Goal: Task Accomplishment & Management: Manage account settings

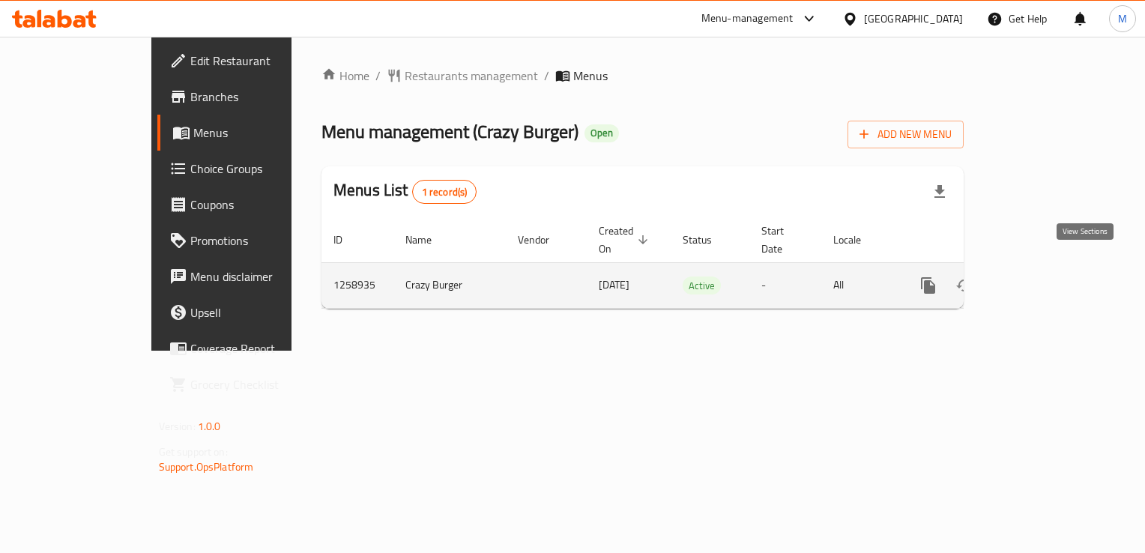
click at [1045, 277] on icon "enhanced table" at bounding box center [1036, 286] width 18 height 18
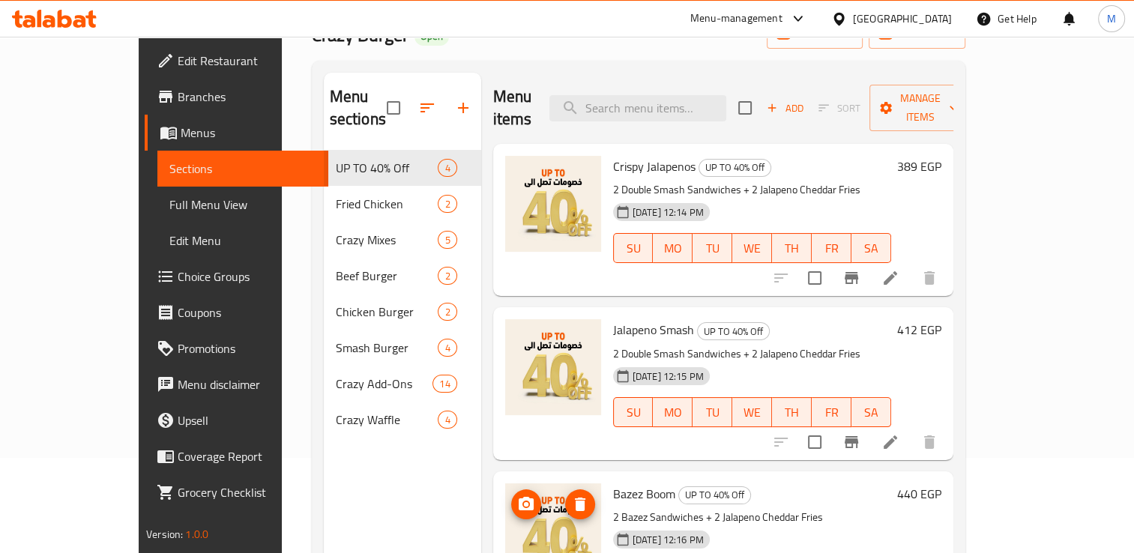
scroll to position [91, 0]
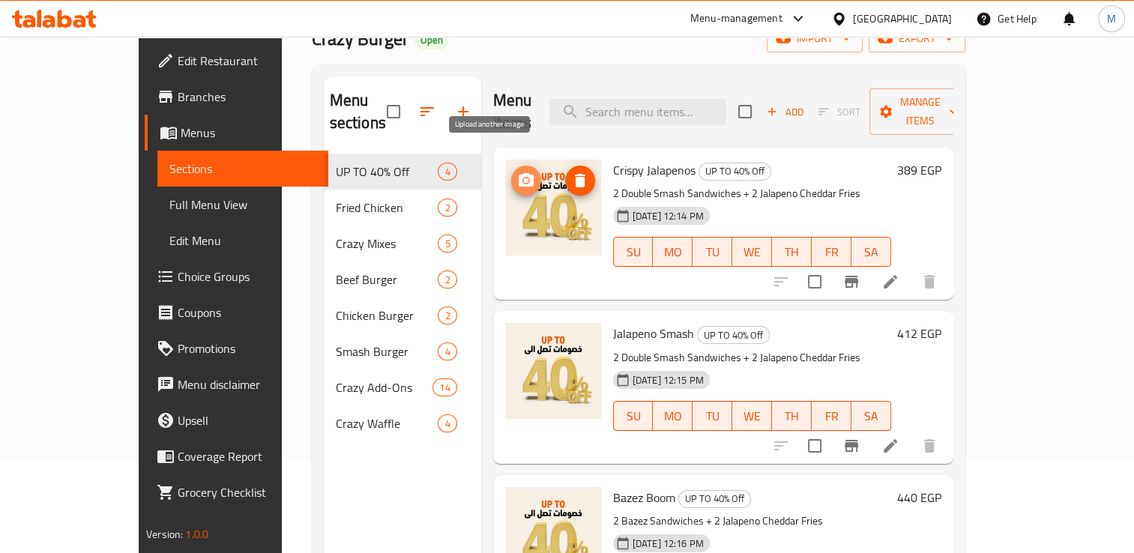
click at [523, 178] on circle "upload picture" at bounding box center [525, 180] width 4 height 4
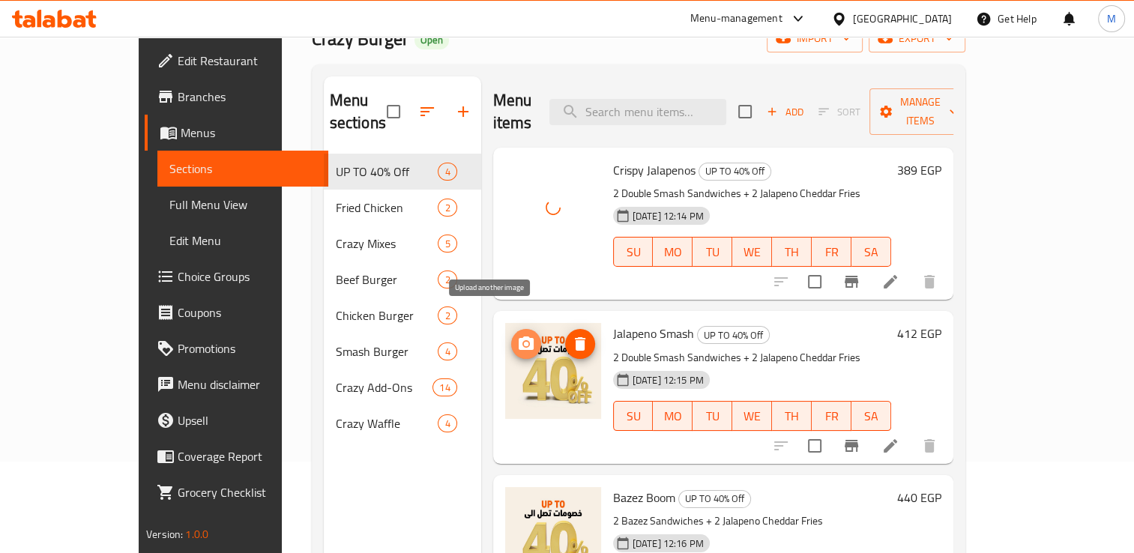
click at [519, 337] on icon "upload picture" at bounding box center [526, 343] width 15 height 13
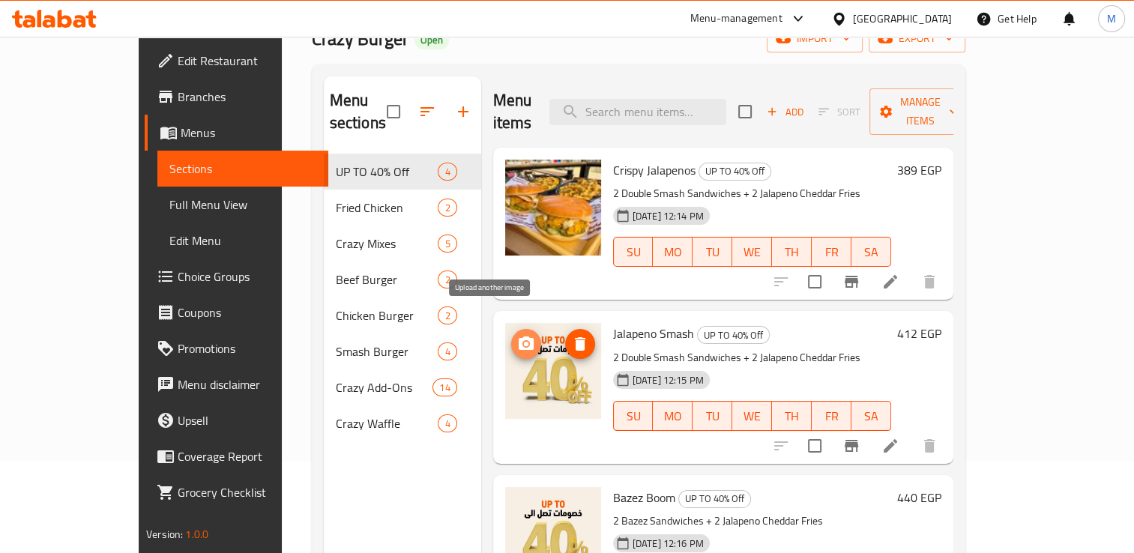
click at [519, 337] on icon "upload picture" at bounding box center [526, 343] width 15 height 13
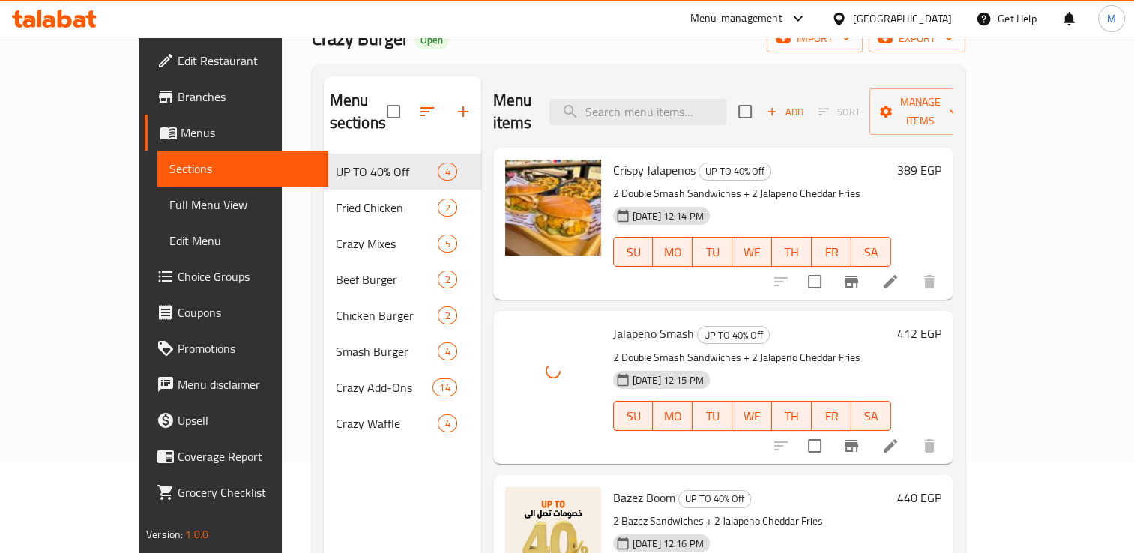
scroll to position [118, 0]
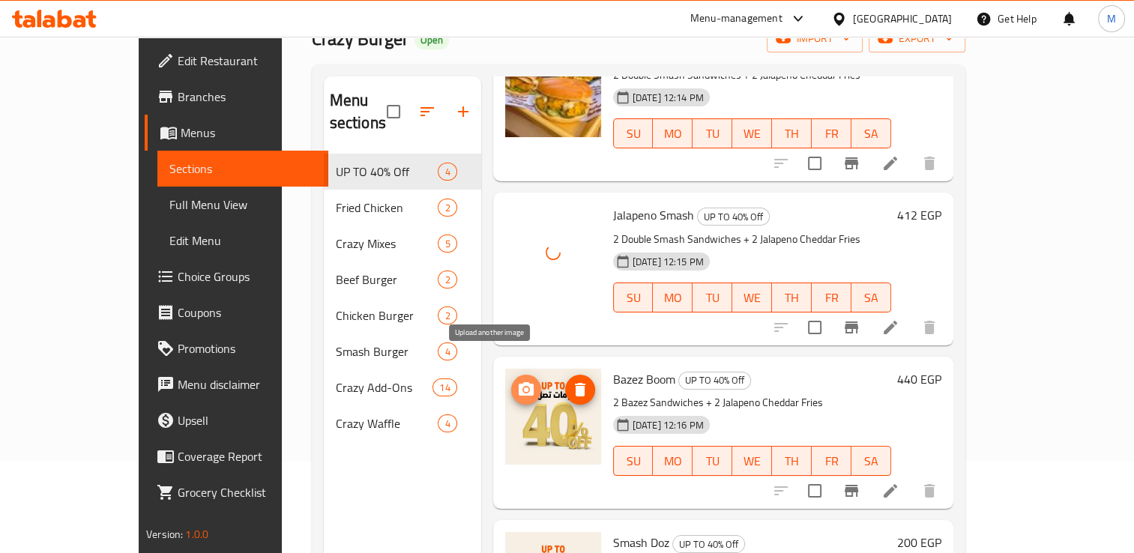
click at [519, 382] on icon "upload picture" at bounding box center [526, 388] width 15 height 13
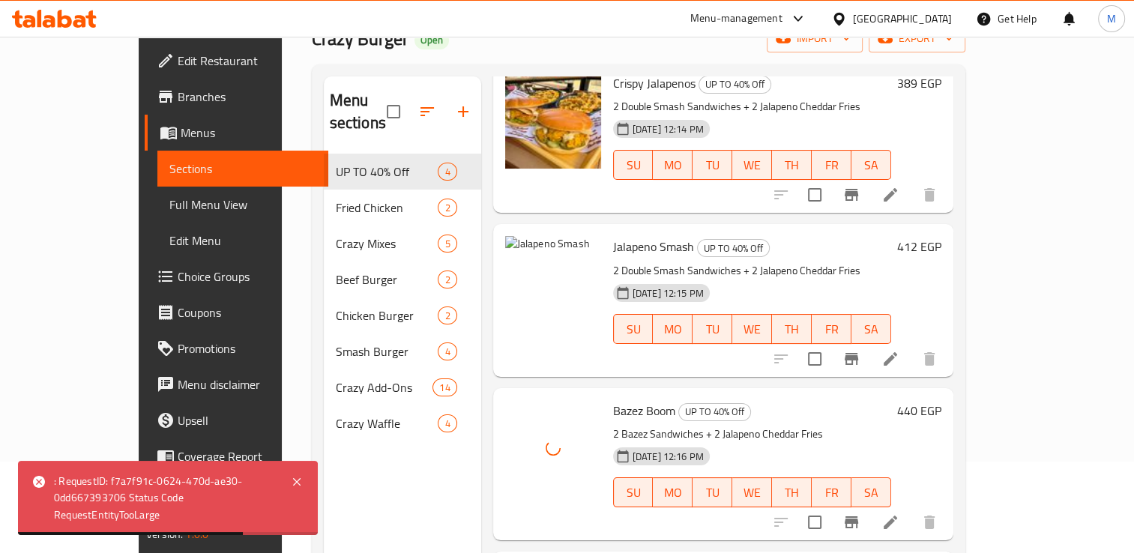
scroll to position [85, 0]
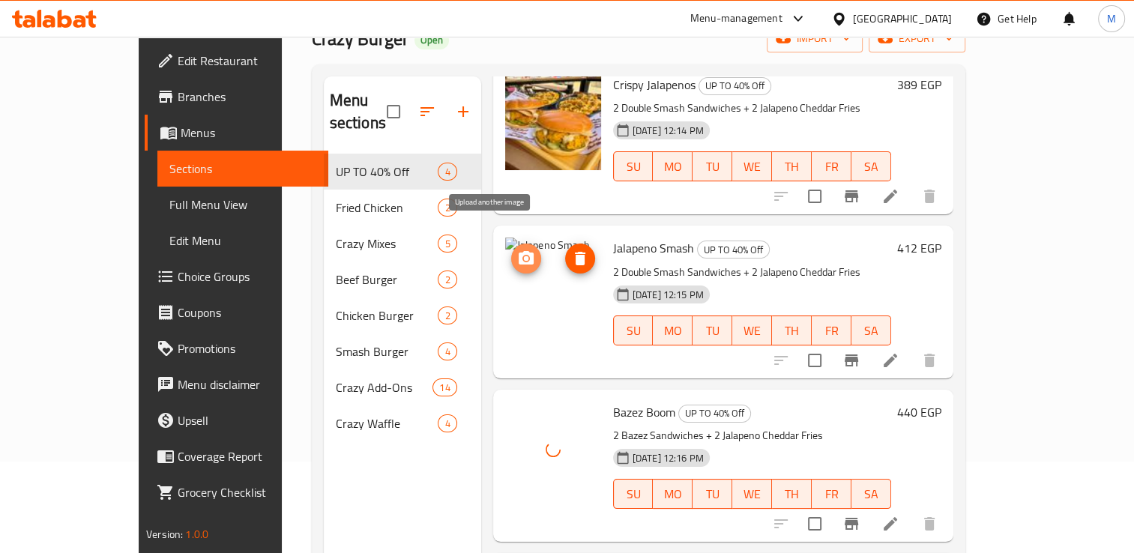
click at [519, 251] on icon "upload picture" at bounding box center [526, 257] width 15 height 13
click at [523, 256] on circle "upload picture" at bounding box center [525, 258] width 4 height 4
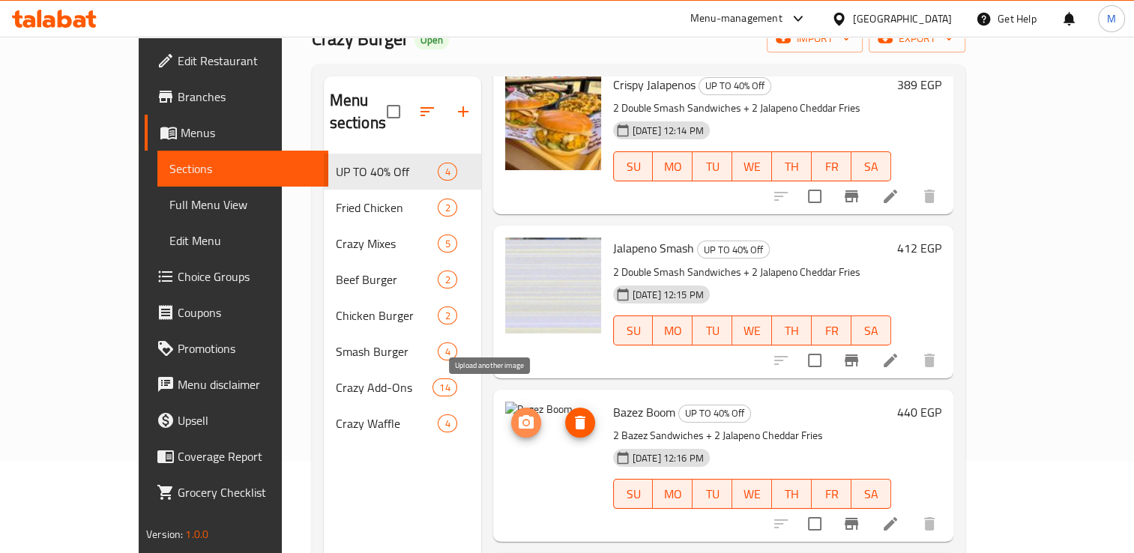
click at [519, 415] on icon "upload picture" at bounding box center [526, 421] width 15 height 13
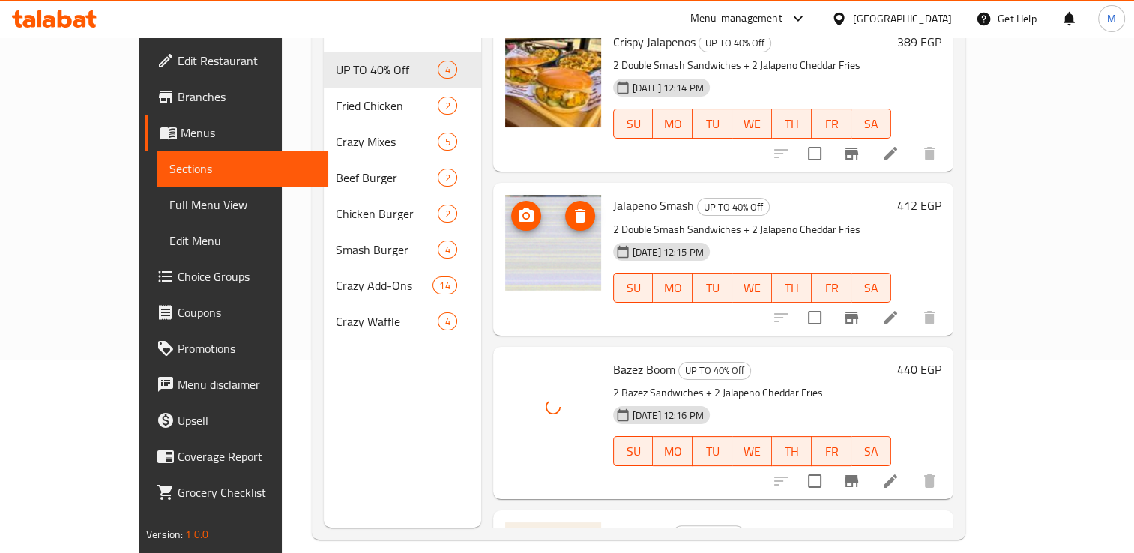
scroll to position [39, 0]
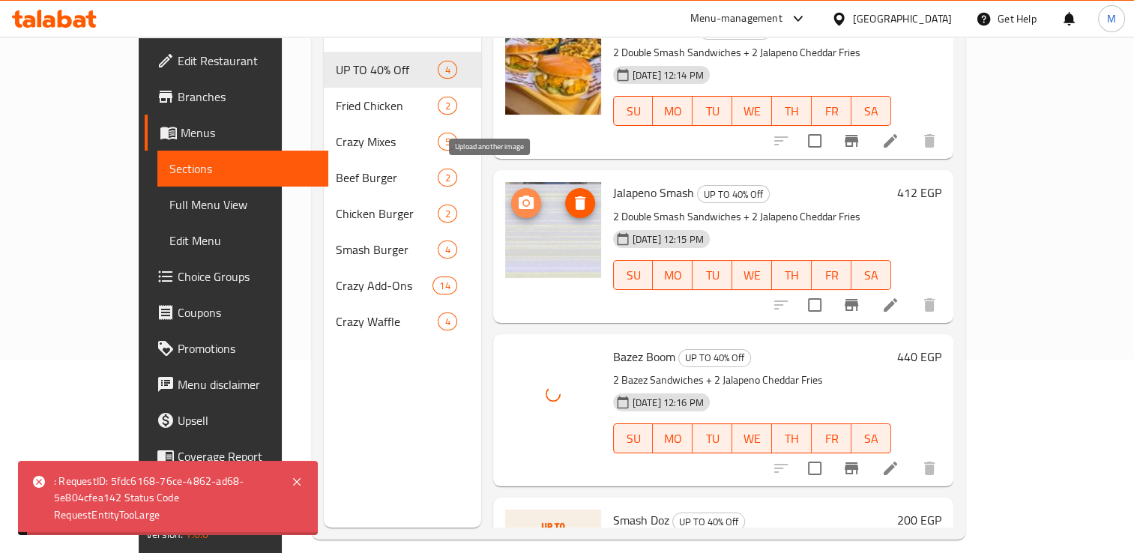
click at [517, 194] on icon "upload picture" at bounding box center [526, 203] width 18 height 18
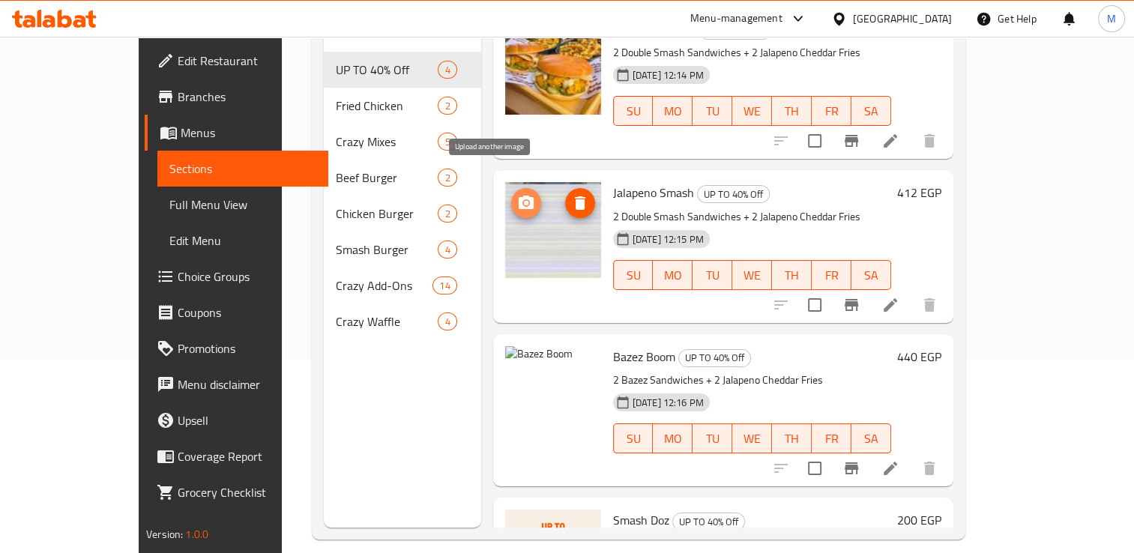
click at [519, 196] on icon "upload picture" at bounding box center [526, 202] width 15 height 13
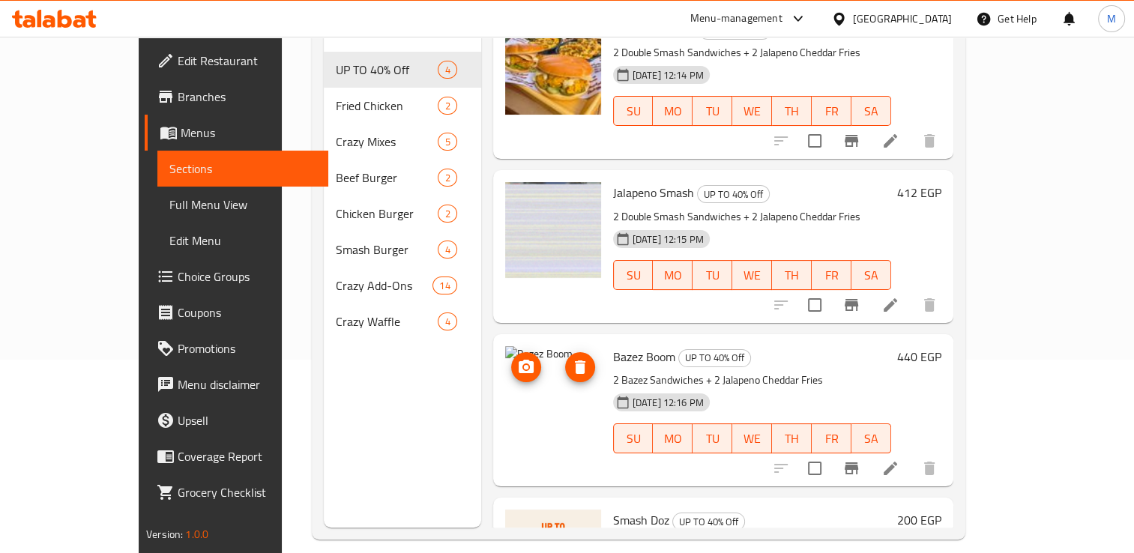
scroll to position [139, 0]
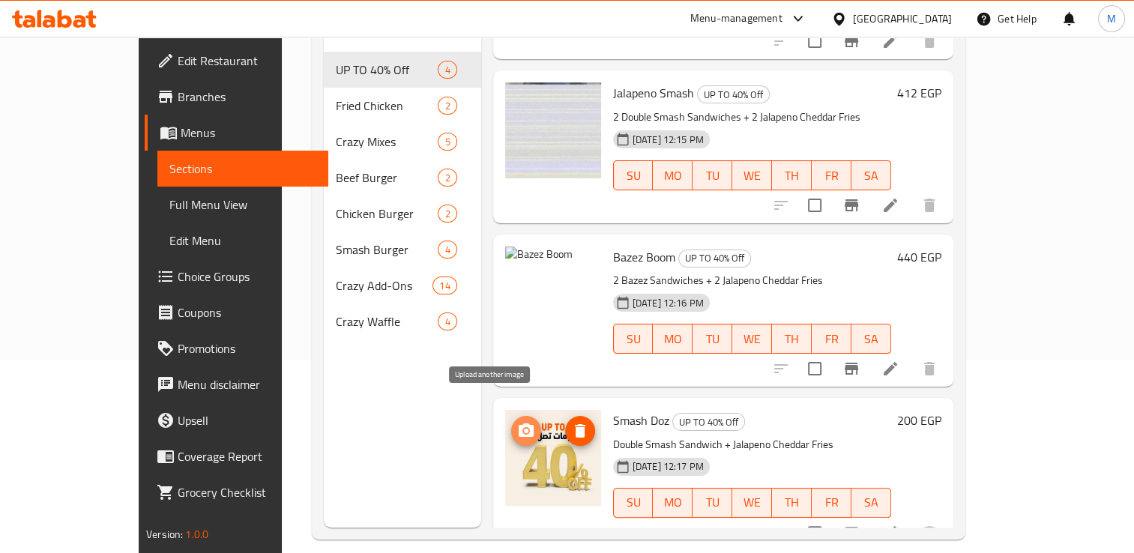
click at [523, 429] on circle "upload picture" at bounding box center [525, 431] width 4 height 4
click at [519, 423] on icon "upload picture" at bounding box center [526, 429] width 15 height 13
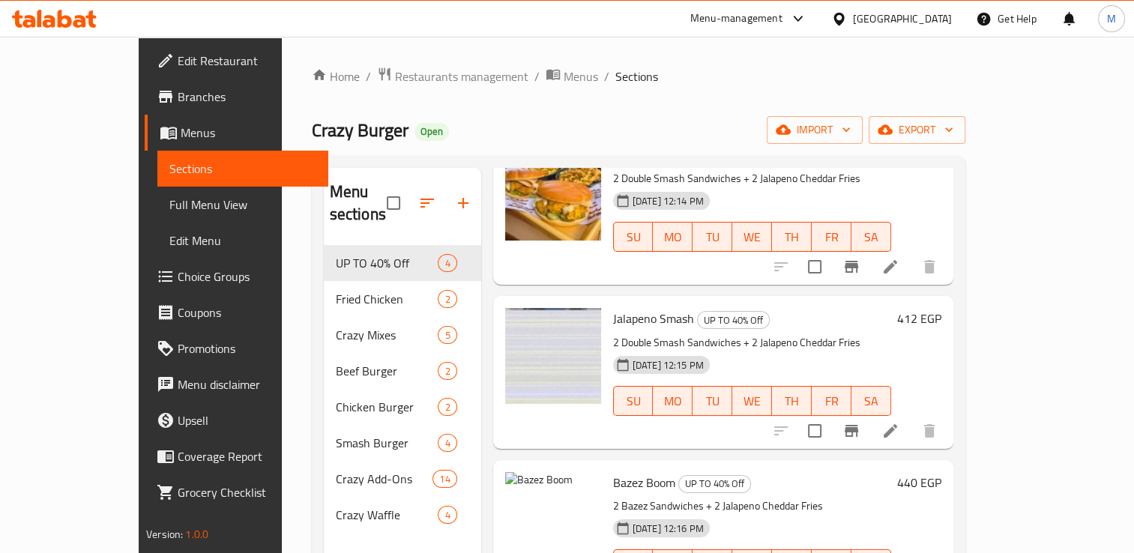
scroll to position [107, 0]
click at [519, 321] on icon "upload picture" at bounding box center [526, 327] width 15 height 13
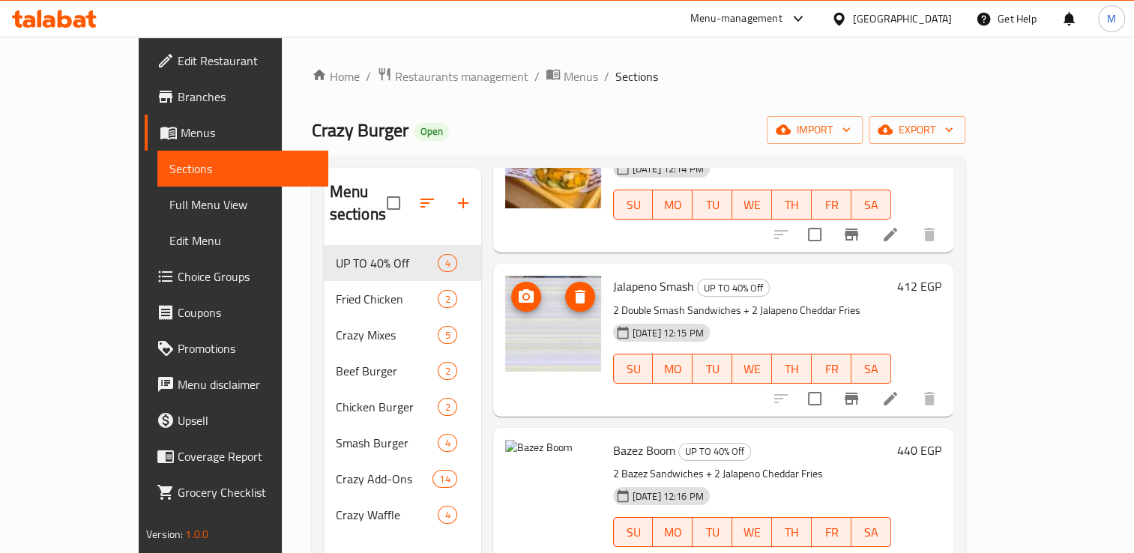
scroll to position [139, 0]
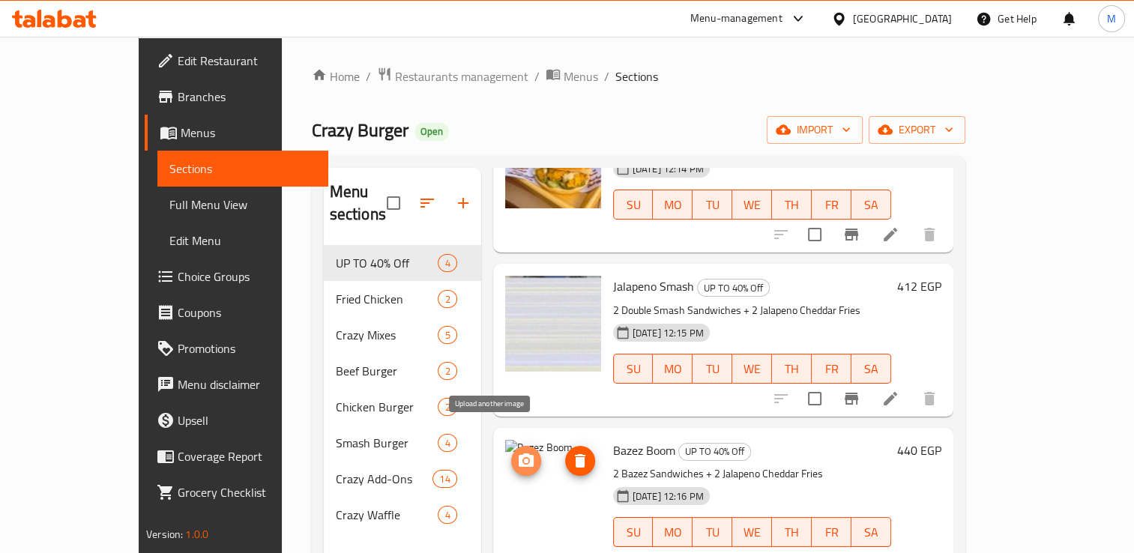
click at [523, 459] on circle "upload picture" at bounding box center [525, 461] width 4 height 4
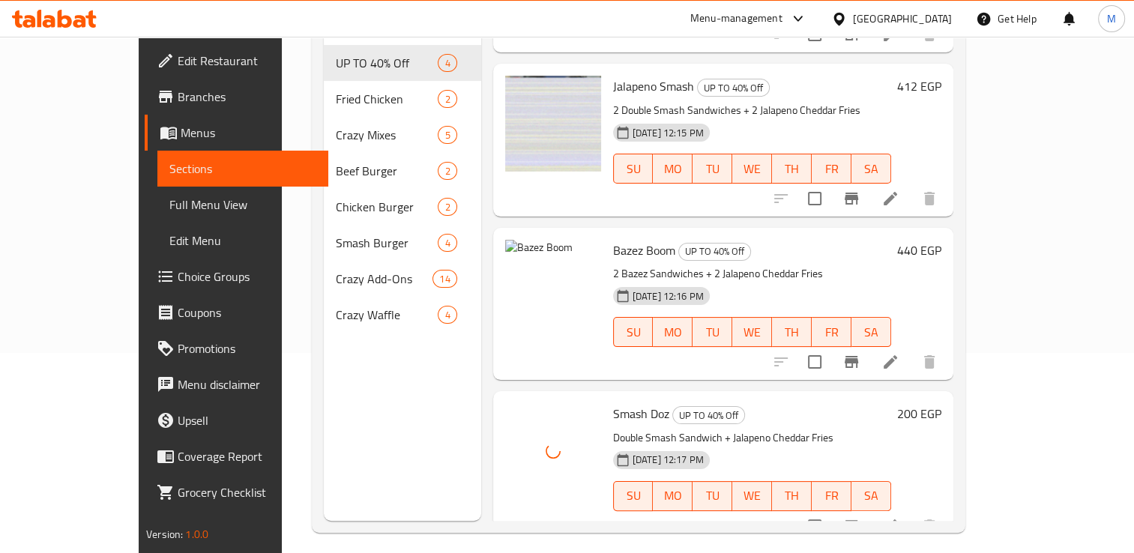
scroll to position [210, 0]
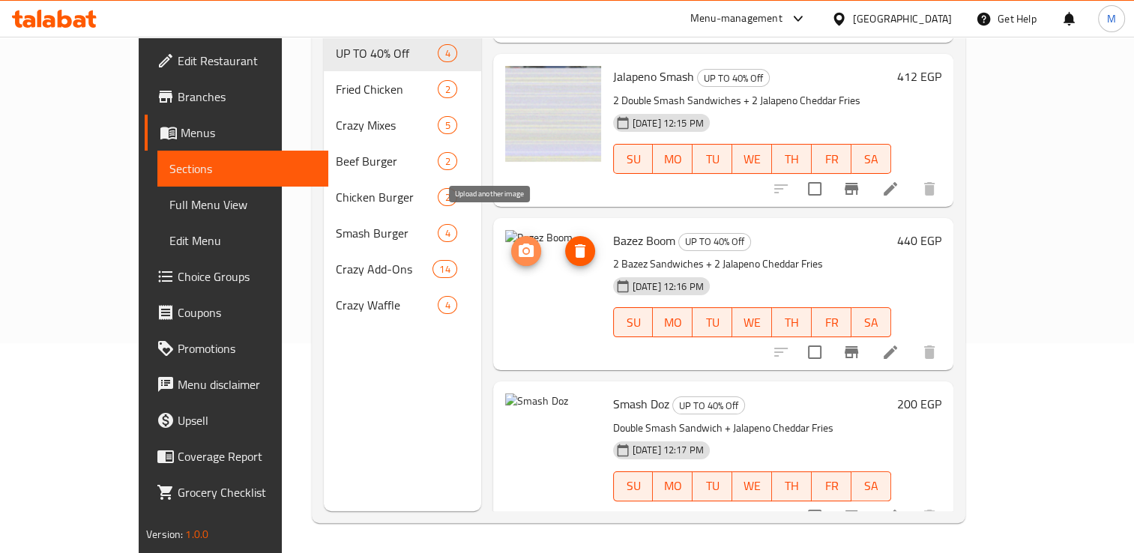
click at [523, 249] on circle "upload picture" at bounding box center [525, 251] width 4 height 4
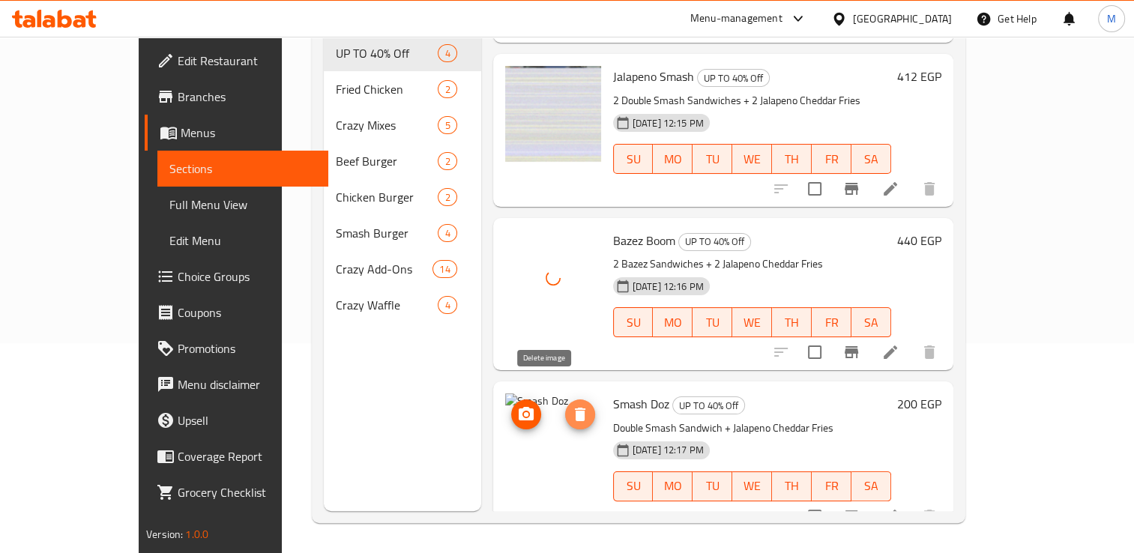
click at [565, 405] on span "delete image" at bounding box center [580, 414] width 30 height 18
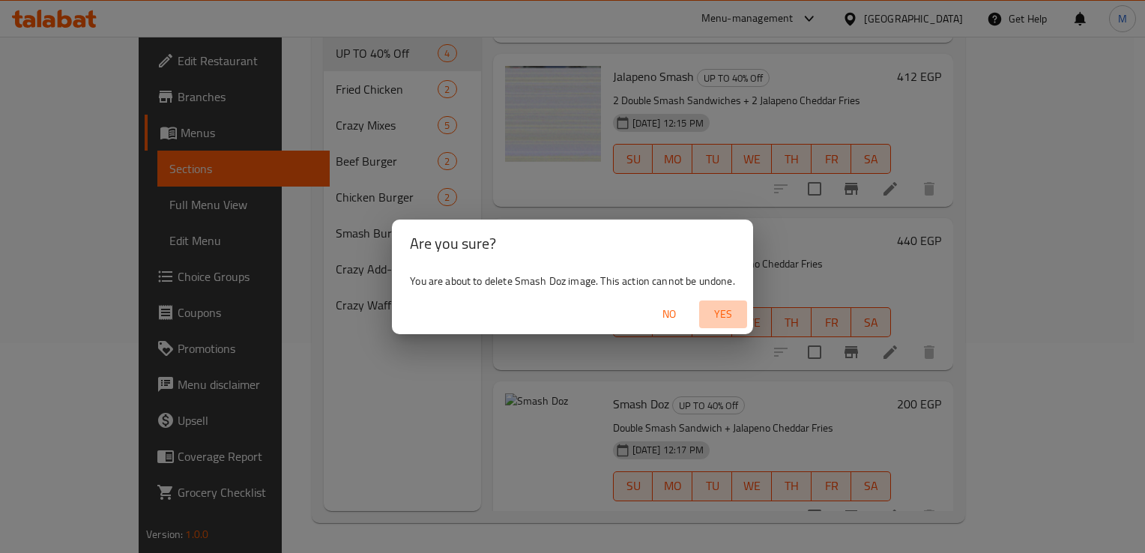
click at [724, 313] on span "Yes" at bounding box center [723, 314] width 36 height 19
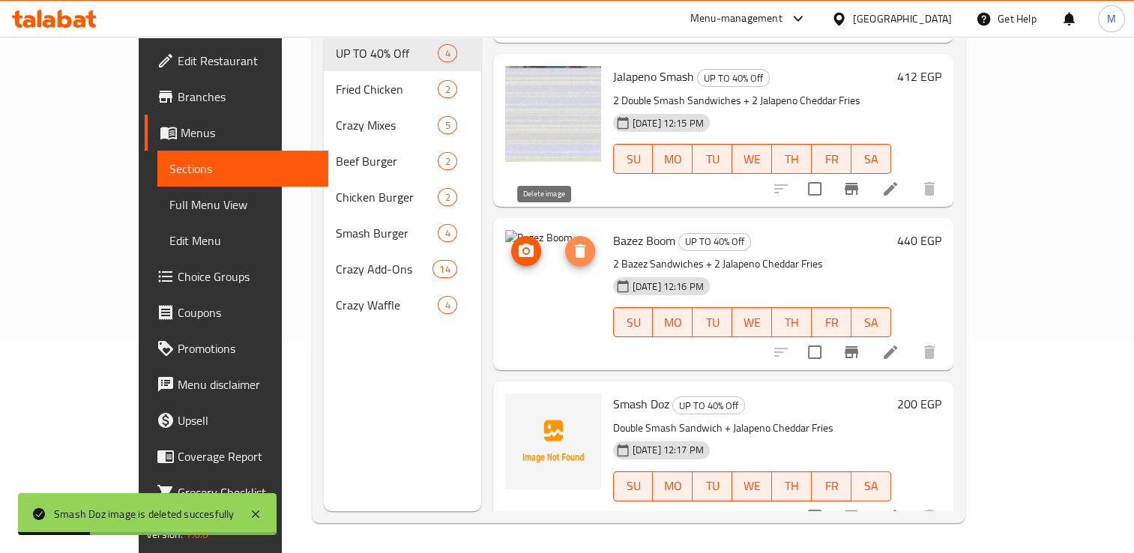
click at [575, 244] on icon "delete image" at bounding box center [580, 250] width 10 height 13
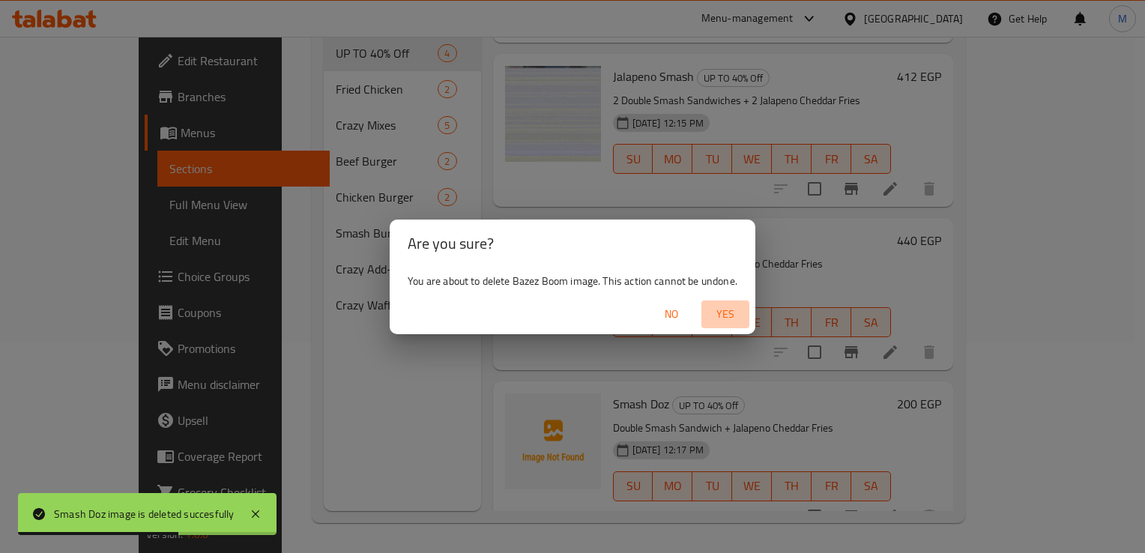
click at [725, 317] on span "Yes" at bounding box center [725, 314] width 36 height 19
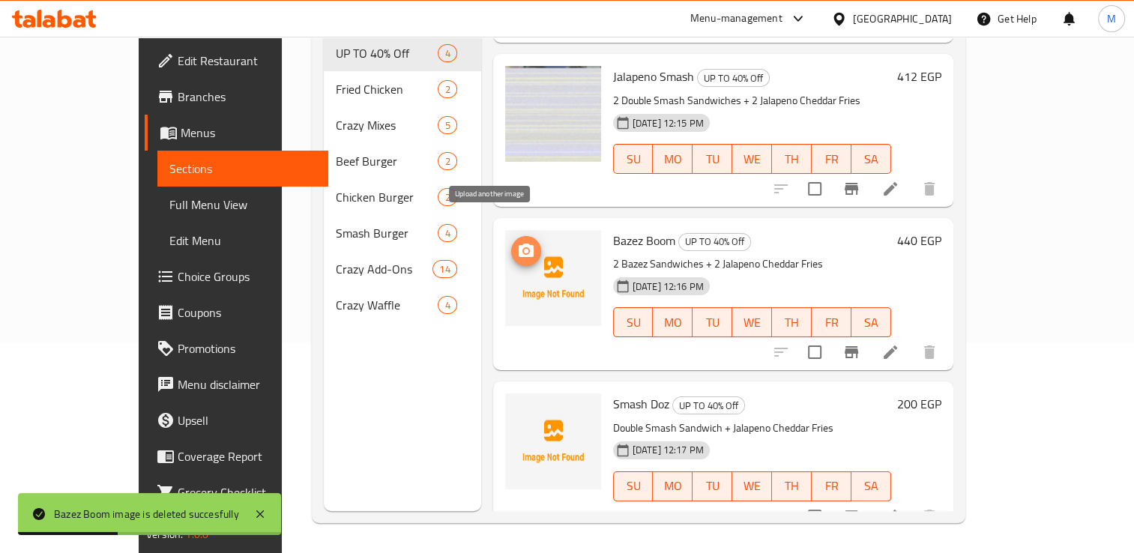
click at [523, 249] on circle "upload picture" at bounding box center [525, 251] width 4 height 4
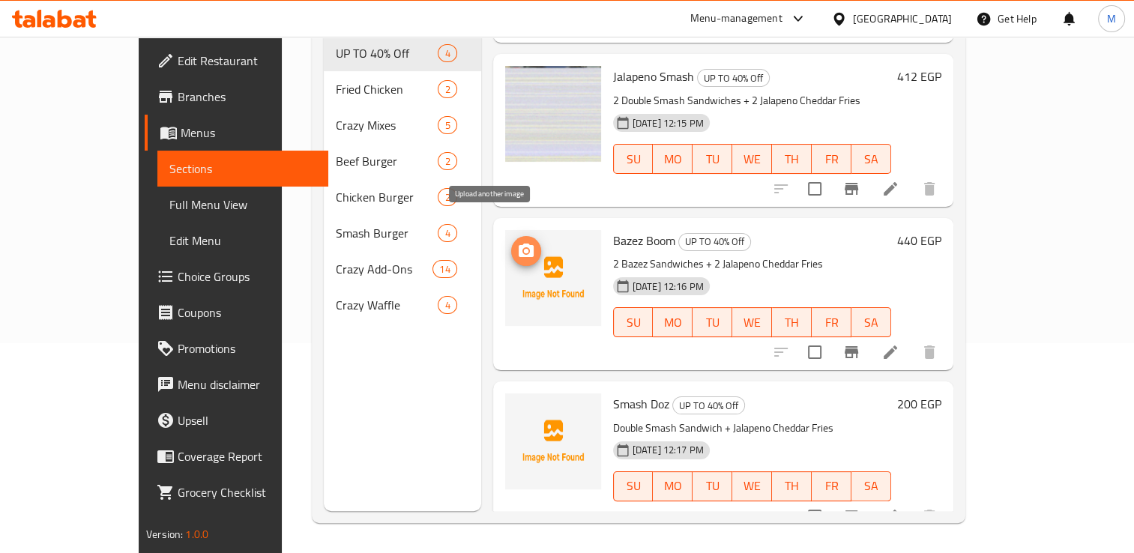
click at [523, 249] on circle "upload picture" at bounding box center [525, 251] width 4 height 4
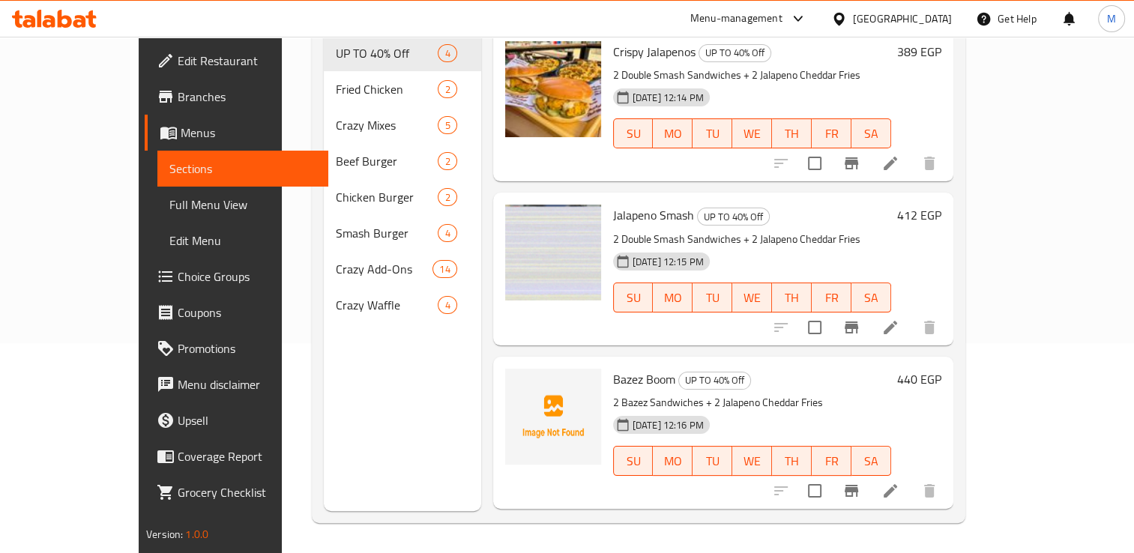
scroll to position [139, 0]
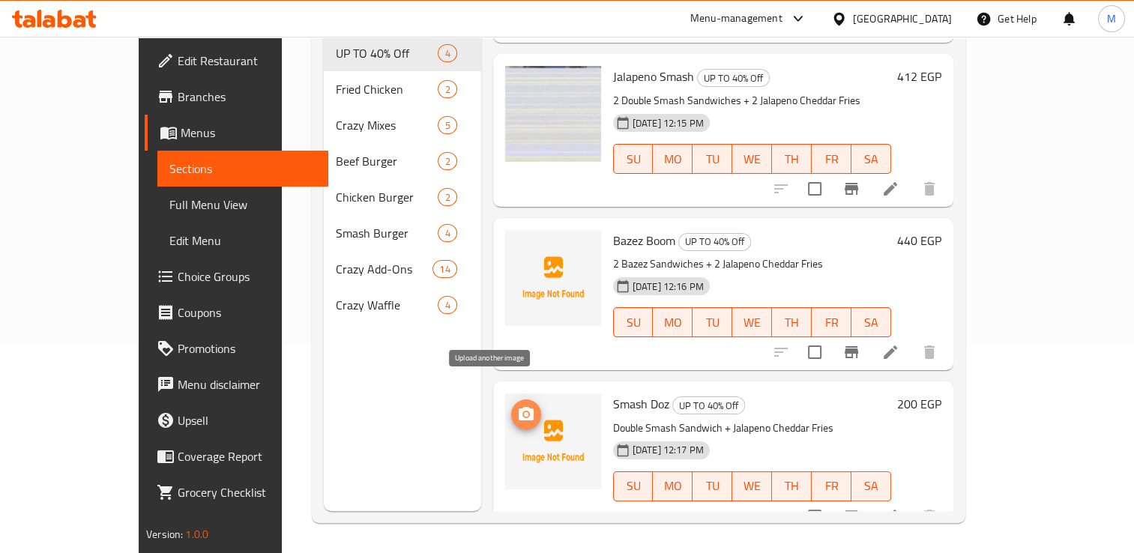
click at [519, 407] on icon "upload picture" at bounding box center [526, 413] width 15 height 13
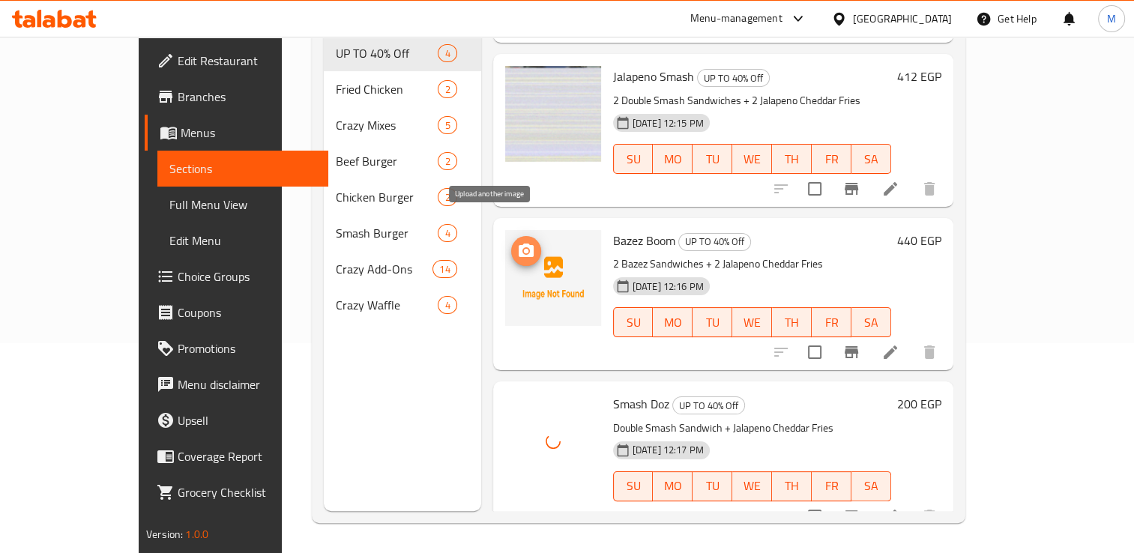
click at [523, 249] on circle "upload picture" at bounding box center [525, 251] width 4 height 4
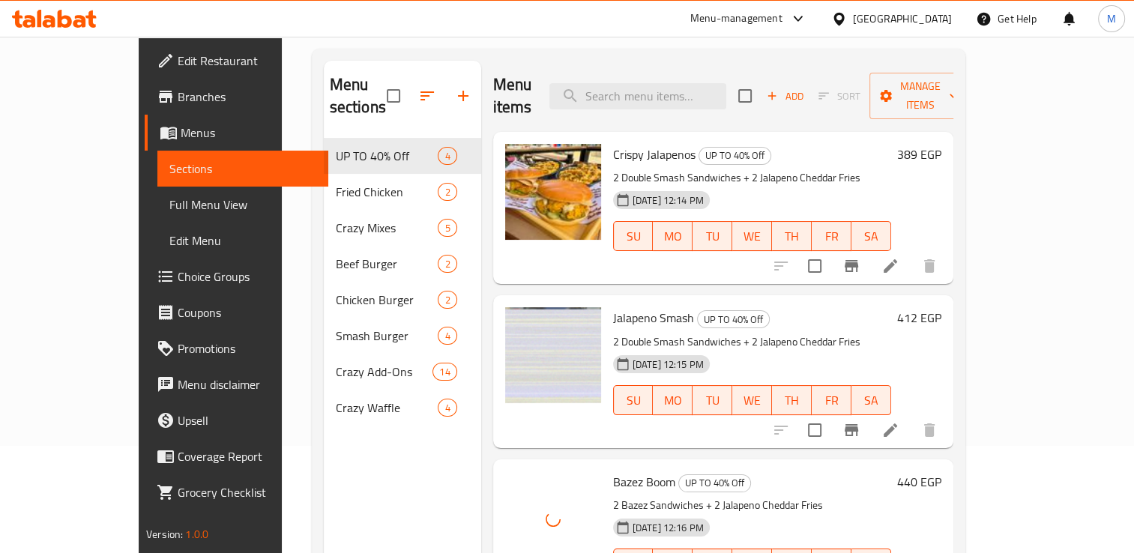
scroll to position [106, 0]
click at [899, 258] on icon at bounding box center [890, 267] width 18 height 18
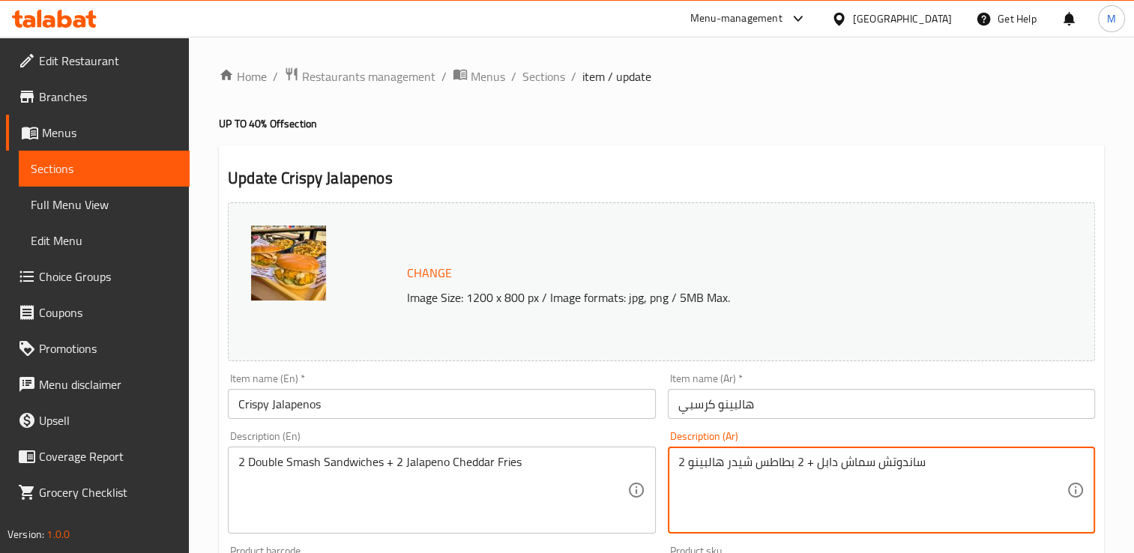
drag, startPoint x: 814, startPoint y: 465, endPoint x: 872, endPoint y: 464, distance: 57.7
click at [872, 464] on textarea "2 ساندوتش سماش دابل + 2 بطاطس شيدر هالبينو" at bounding box center [872, 490] width 388 height 71
type textarea "2ساندوتش اتشكن كرسبي + 2 بطاطس شيدر هالبينو"
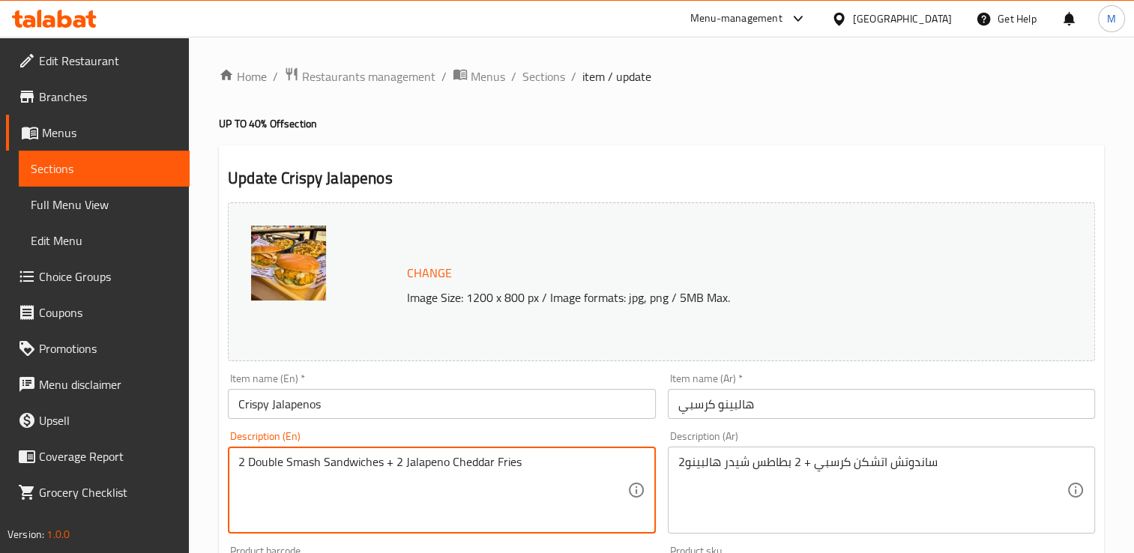
drag, startPoint x: 286, startPoint y: 463, endPoint x: 316, endPoint y: 462, distance: 30.0
drag, startPoint x: 249, startPoint y: 463, endPoint x: 322, endPoint y: 469, distance: 72.9
click at [322, 469] on textarea "2 Double Smash Sandwiches + 2 Jalapeno Cheddar Fries" at bounding box center [432, 490] width 388 height 71
click at [310, 464] on textarea "2 Sandwiches + 2 Jalapeno Cheddar Fries" at bounding box center [432, 490] width 388 height 71
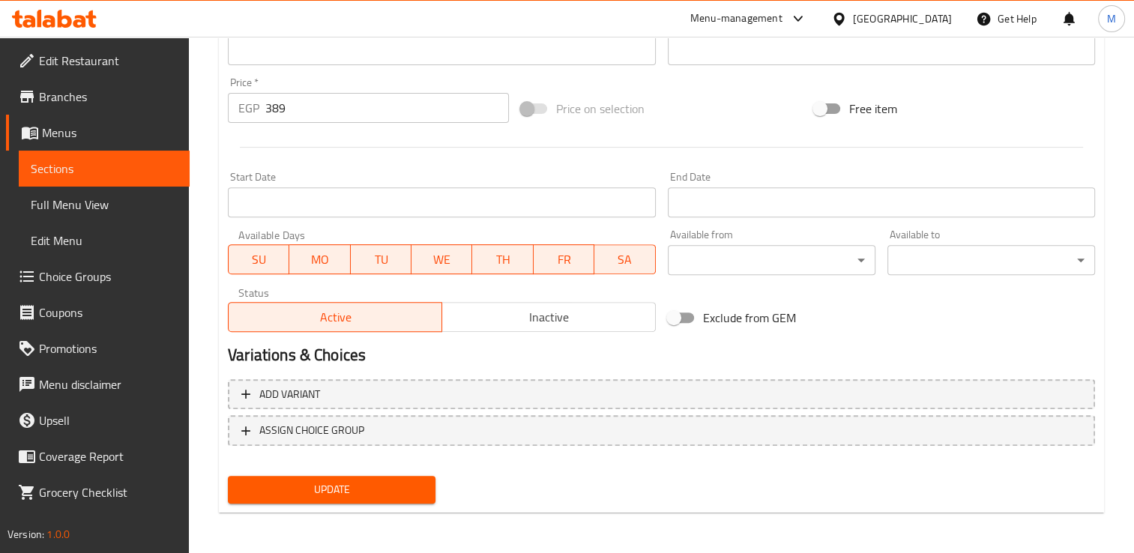
type textarea "2 Sandwiches chicken Crispy+ 2 Jalapeno Cheddar Fries"
click at [381, 496] on span "Update" at bounding box center [332, 489] width 184 height 19
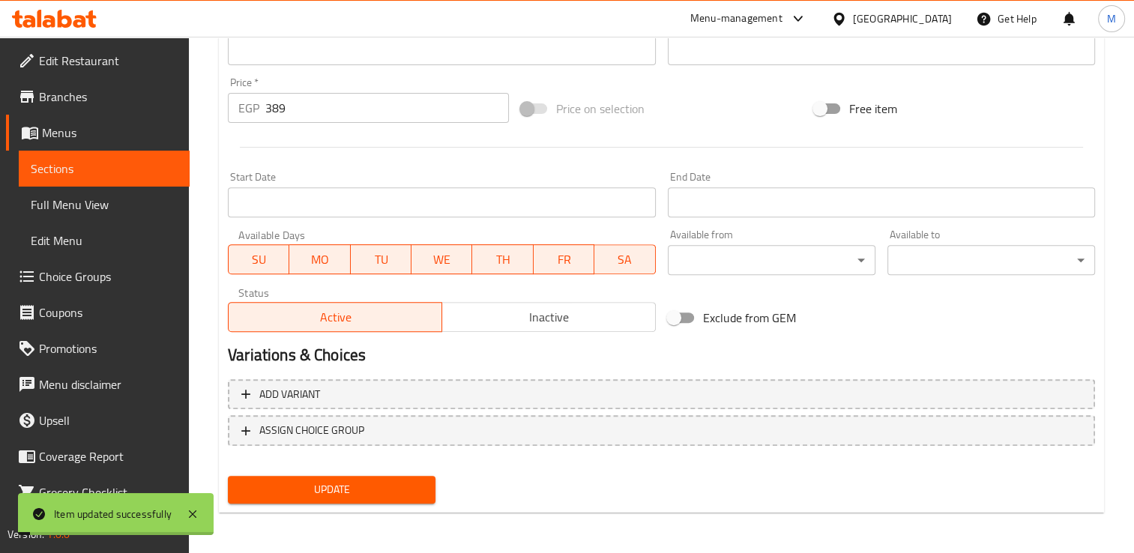
scroll to position [0, 0]
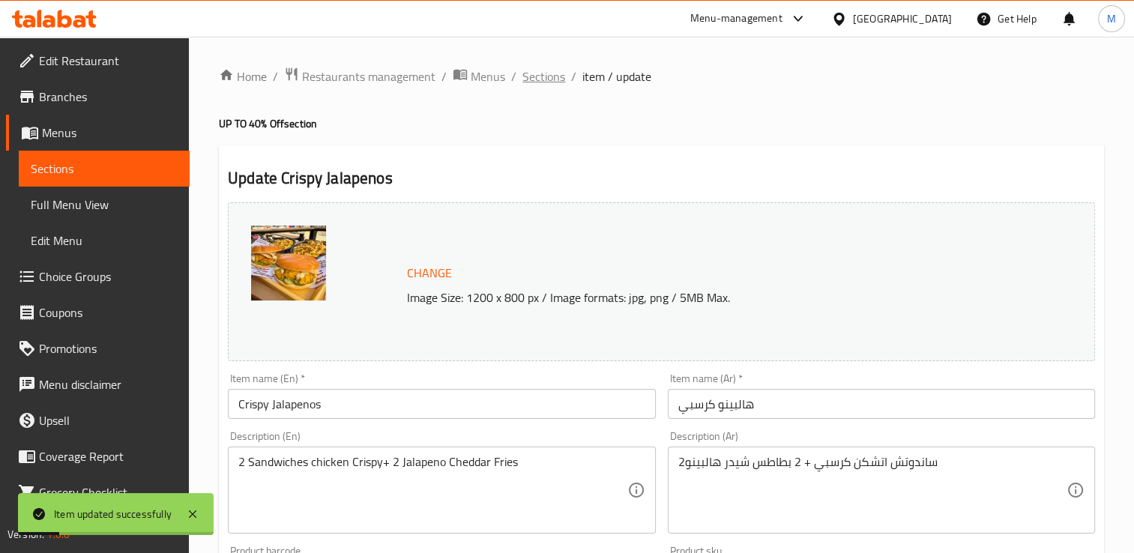
click at [550, 72] on span "Sections" at bounding box center [543, 76] width 43 height 18
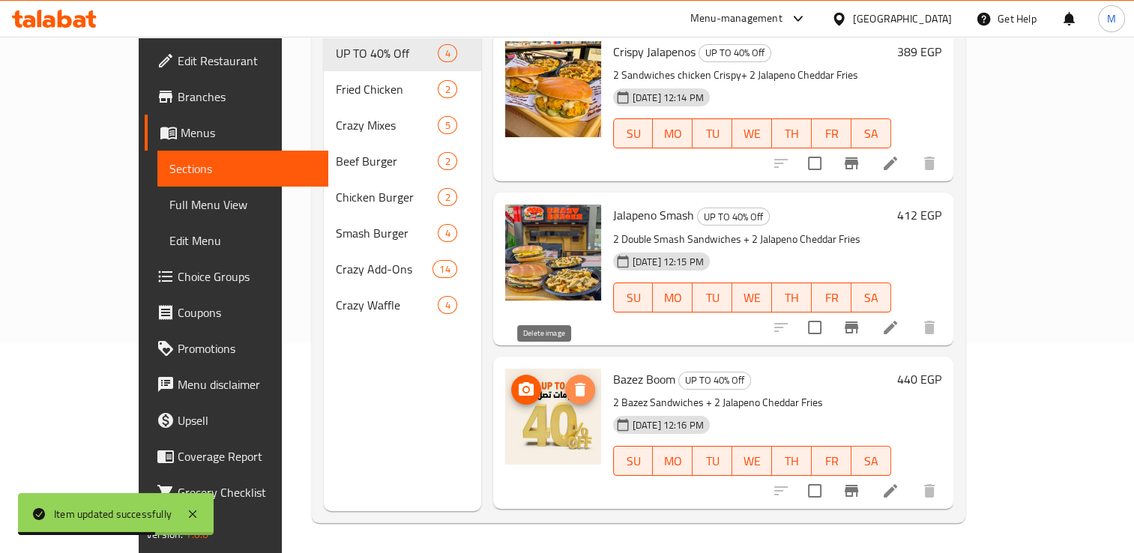
click at [571, 381] on icon "delete image" at bounding box center [580, 390] width 18 height 18
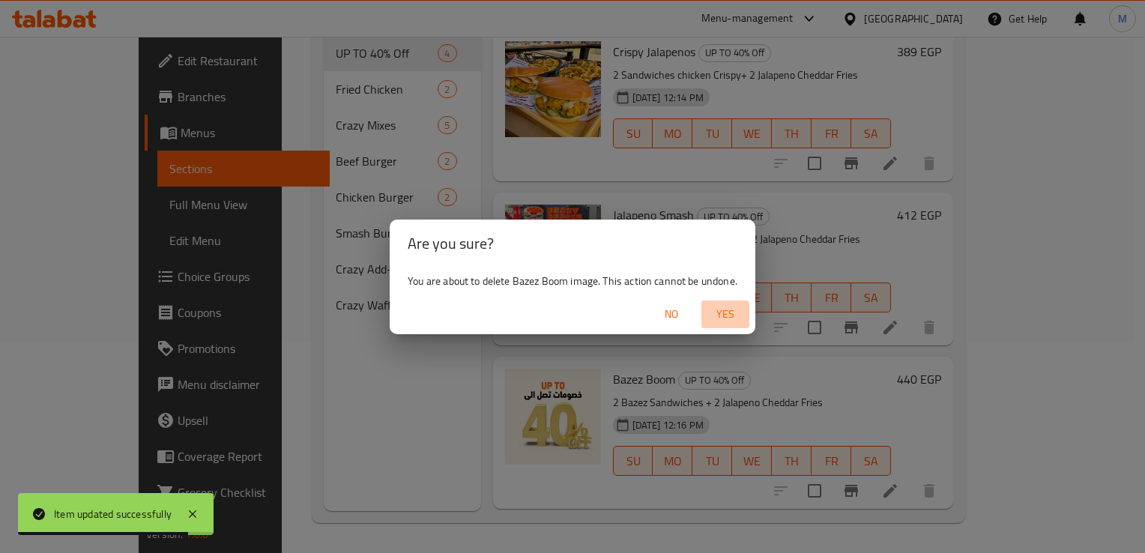
click at [730, 310] on span "Yes" at bounding box center [725, 314] width 36 height 19
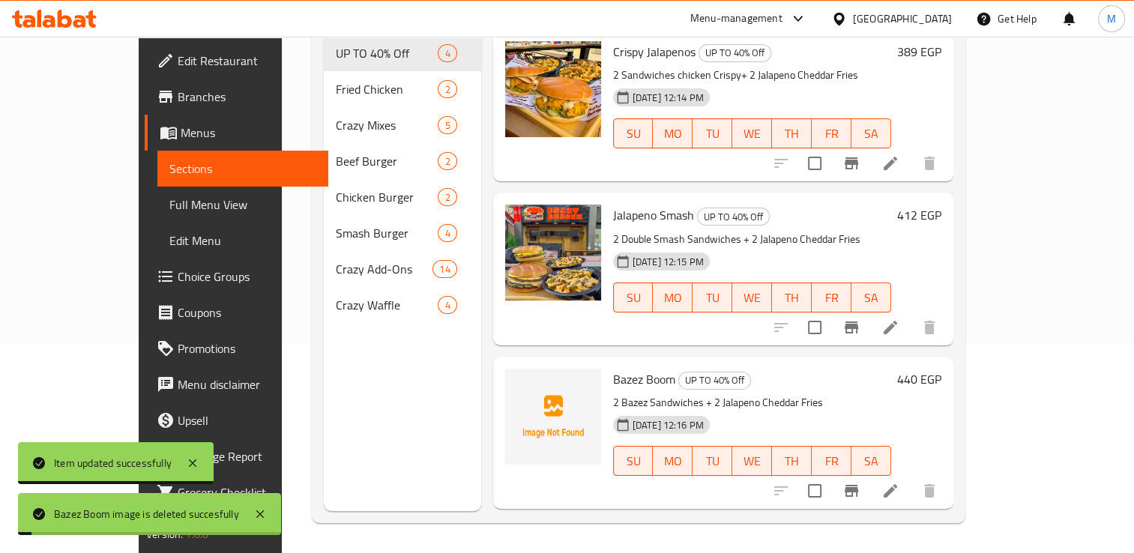
scroll to position [139, 0]
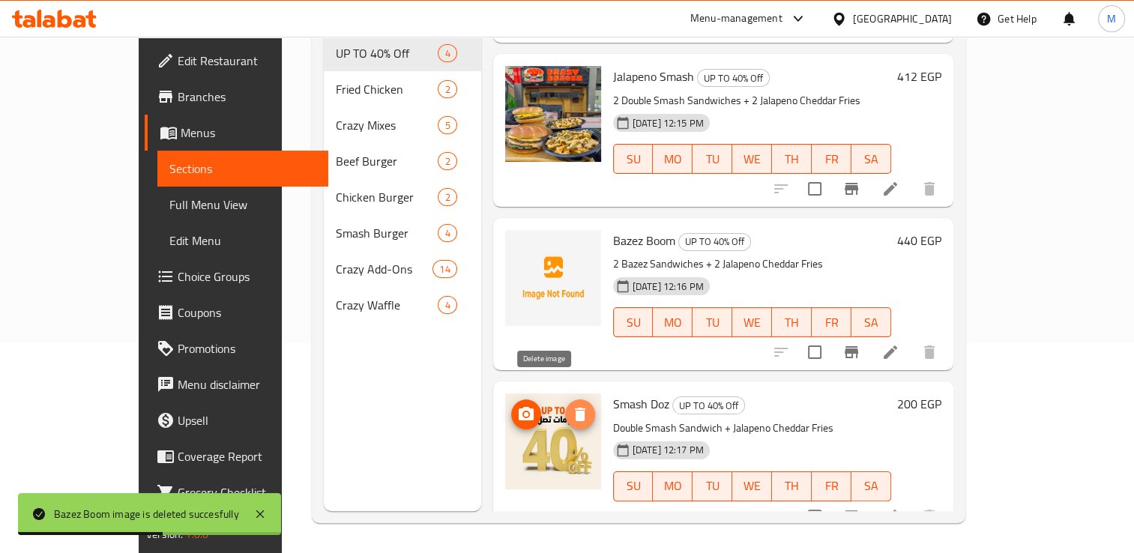
click at [575, 408] on icon "delete image" at bounding box center [580, 414] width 10 height 13
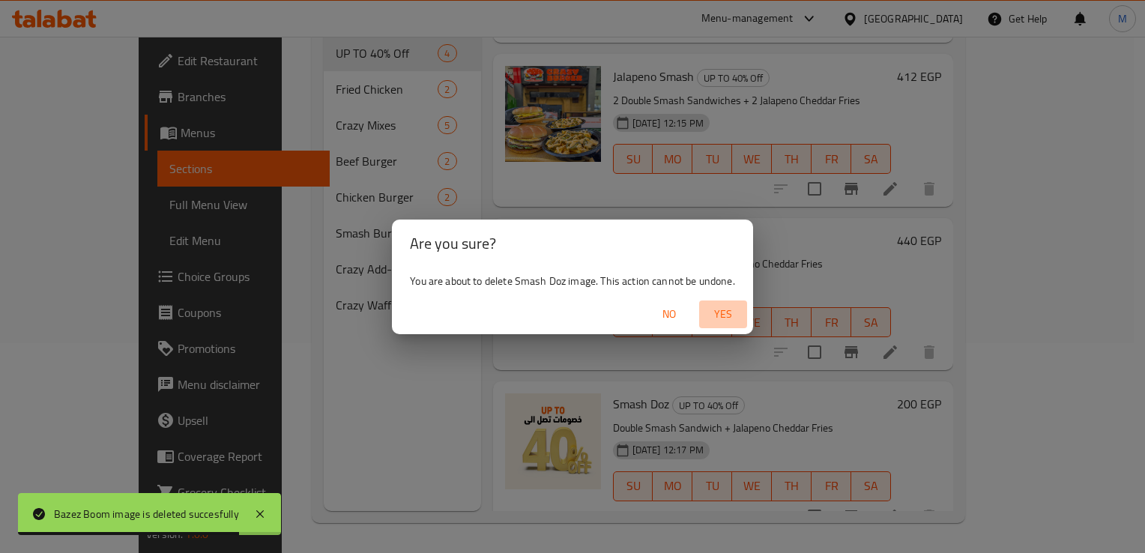
click at [727, 314] on span "Yes" at bounding box center [723, 314] width 36 height 19
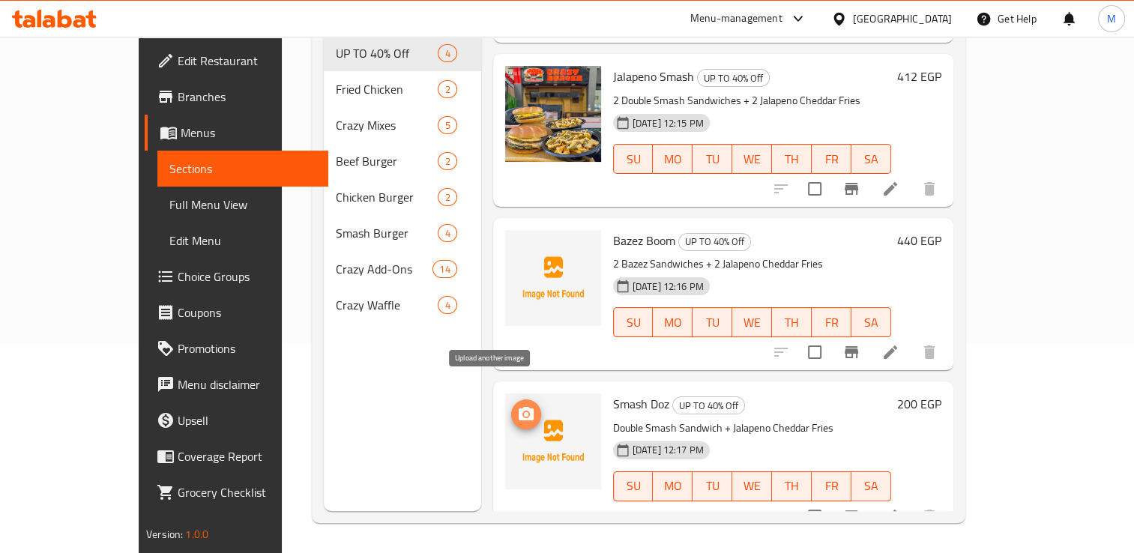
click at [519, 407] on icon "upload picture" at bounding box center [526, 413] width 15 height 13
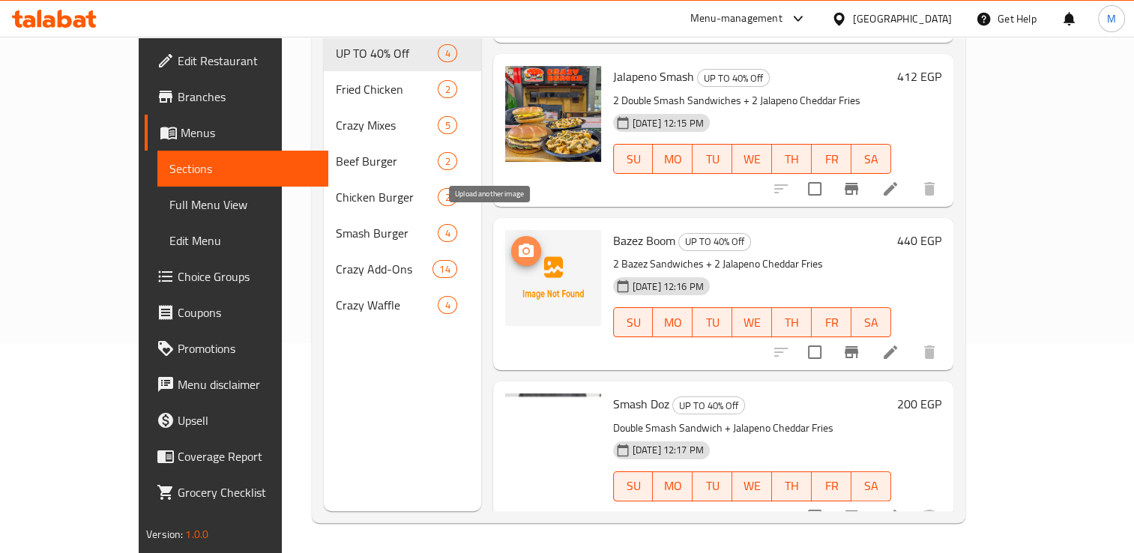
click at [519, 244] on icon "upload picture" at bounding box center [526, 250] width 15 height 13
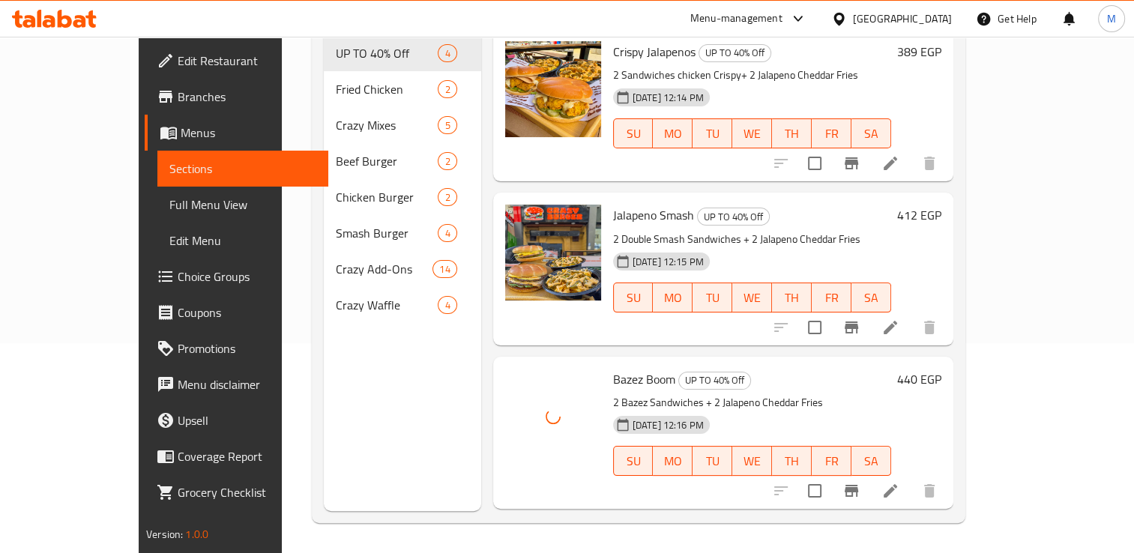
scroll to position [0, 0]
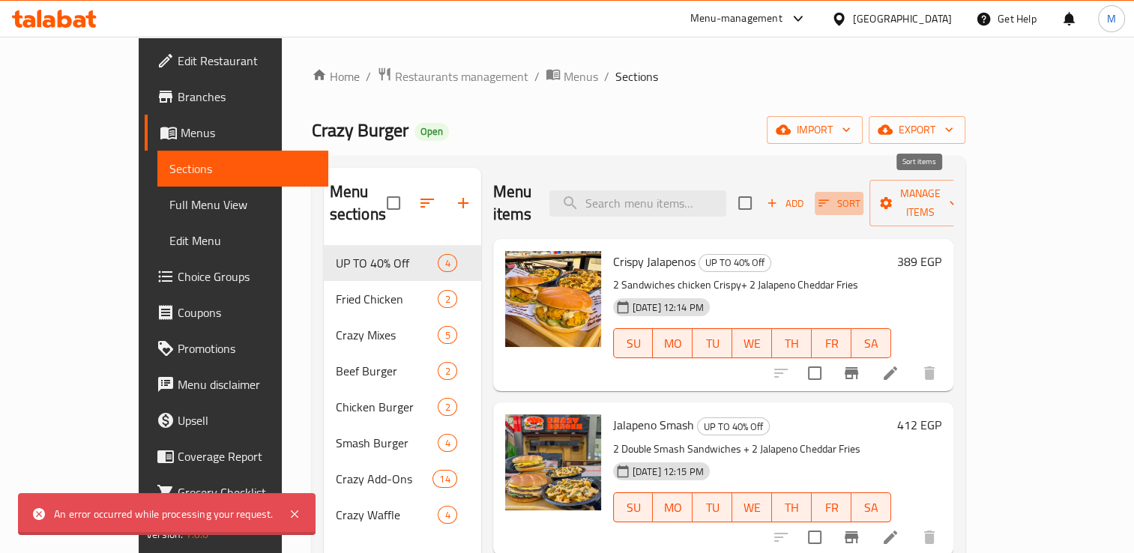
click at [860, 195] on span "Sort" at bounding box center [838, 203] width 41 height 17
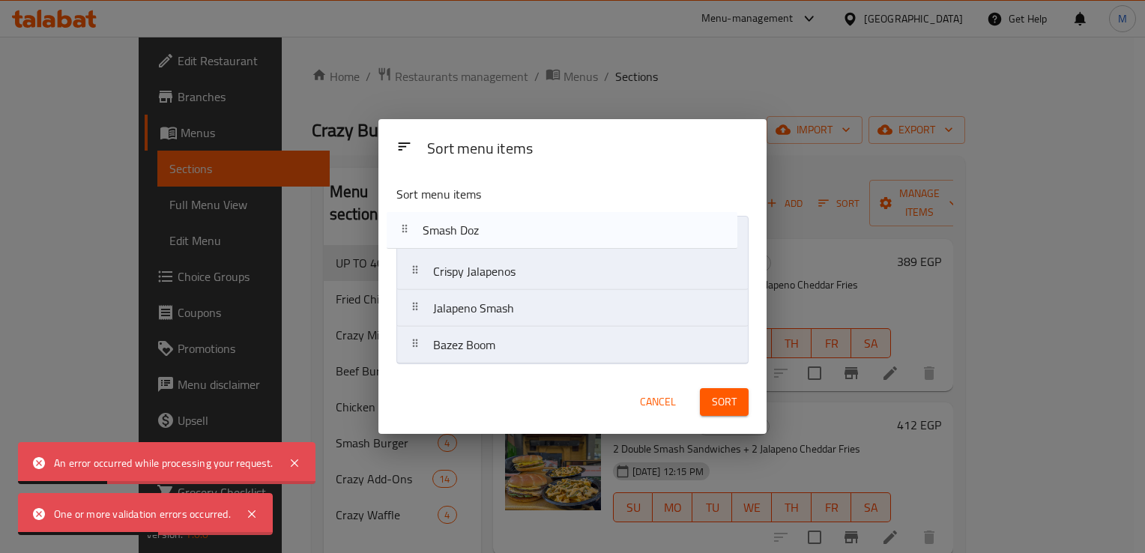
drag, startPoint x: 499, startPoint y: 352, endPoint x: 489, endPoint y: 232, distance: 121.1
click at [489, 232] on nav "Crispy Jalapenos Jalapeno Smash Bazez Boom Smash Doz" at bounding box center [571, 290] width 351 height 148
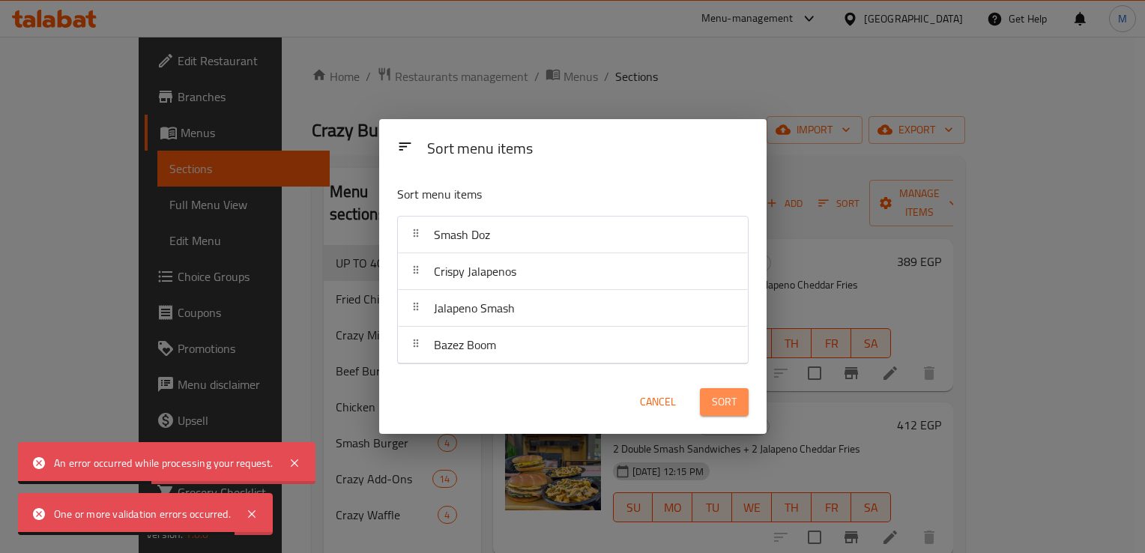
click at [731, 402] on span "Sort" at bounding box center [724, 402] width 25 height 19
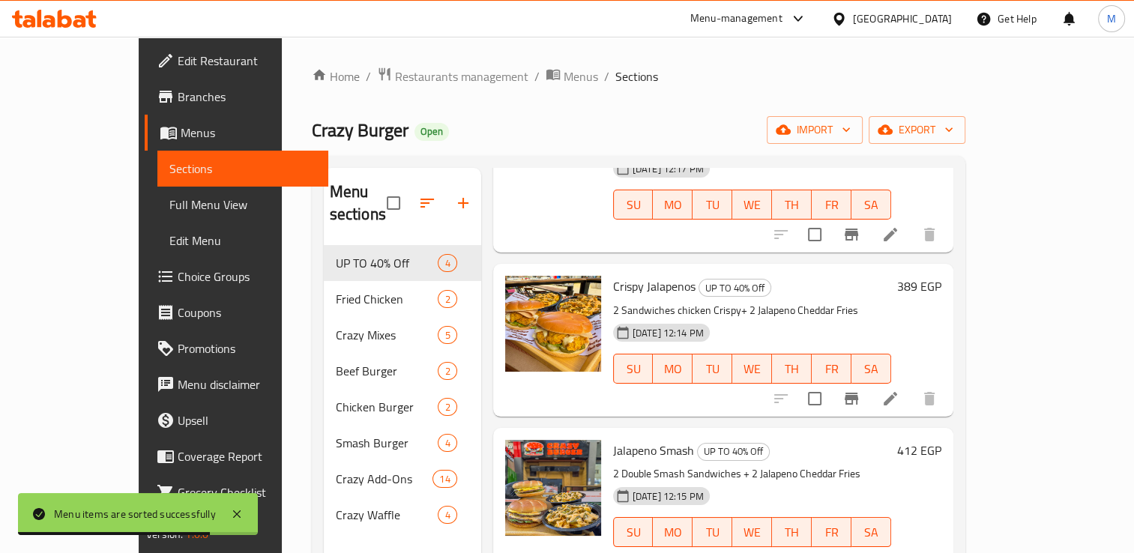
scroll to position [210, 0]
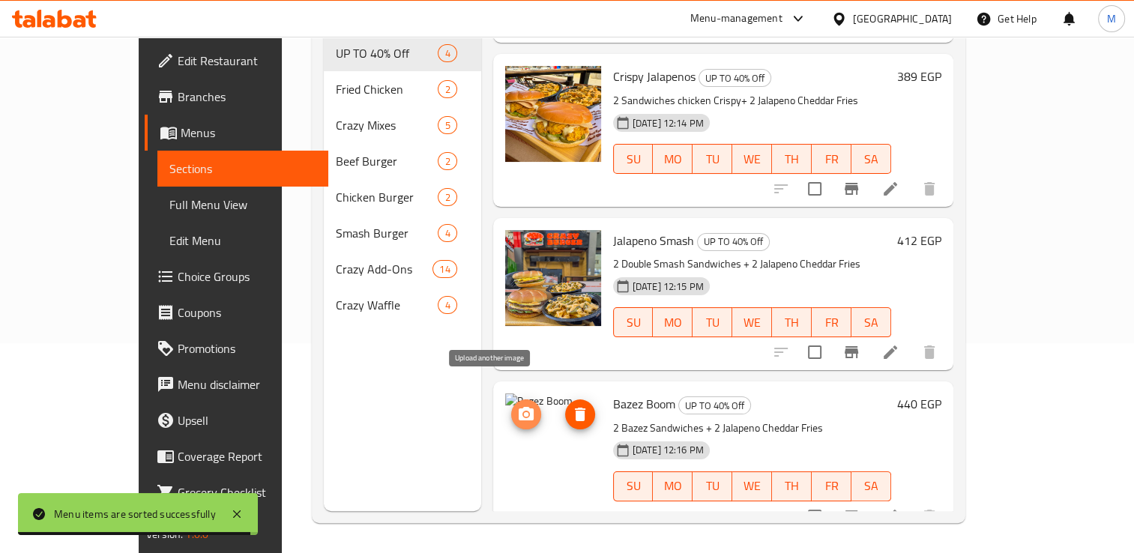
click at [519, 407] on icon "upload picture" at bounding box center [526, 413] width 15 height 13
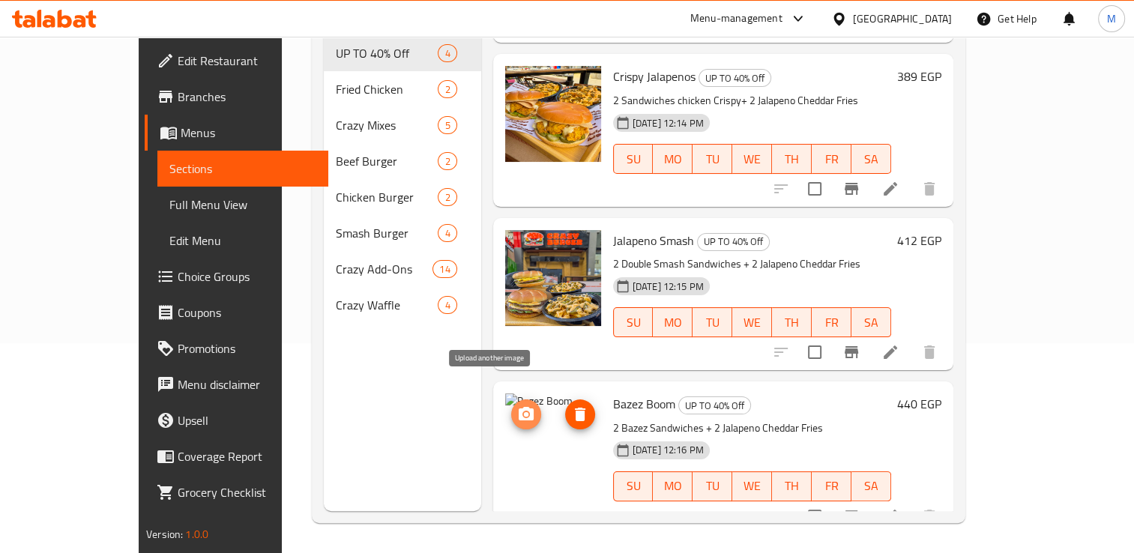
click at [523, 412] on circle "upload picture" at bounding box center [525, 414] width 4 height 4
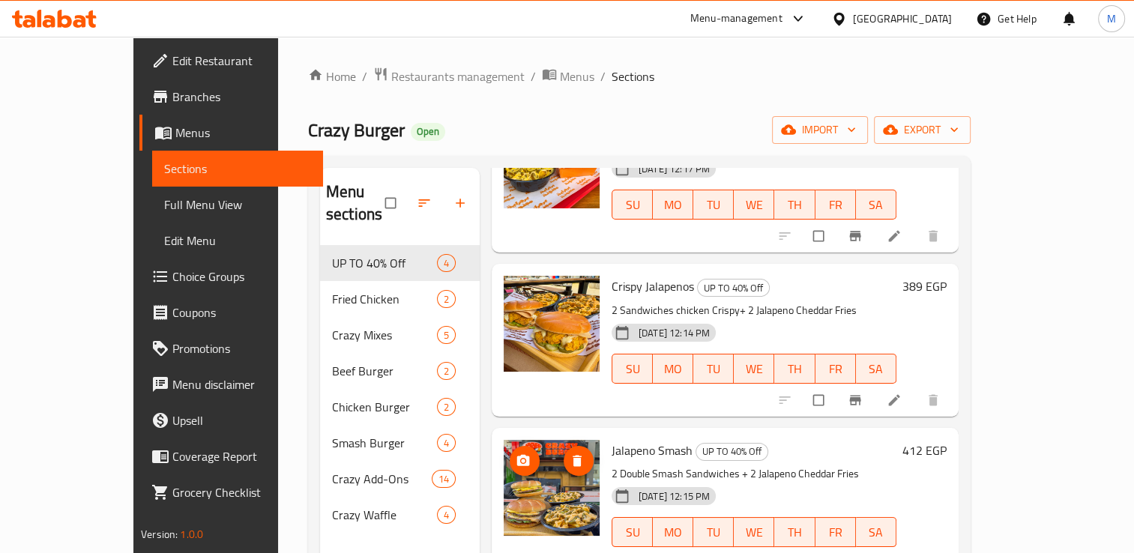
scroll to position [210, 0]
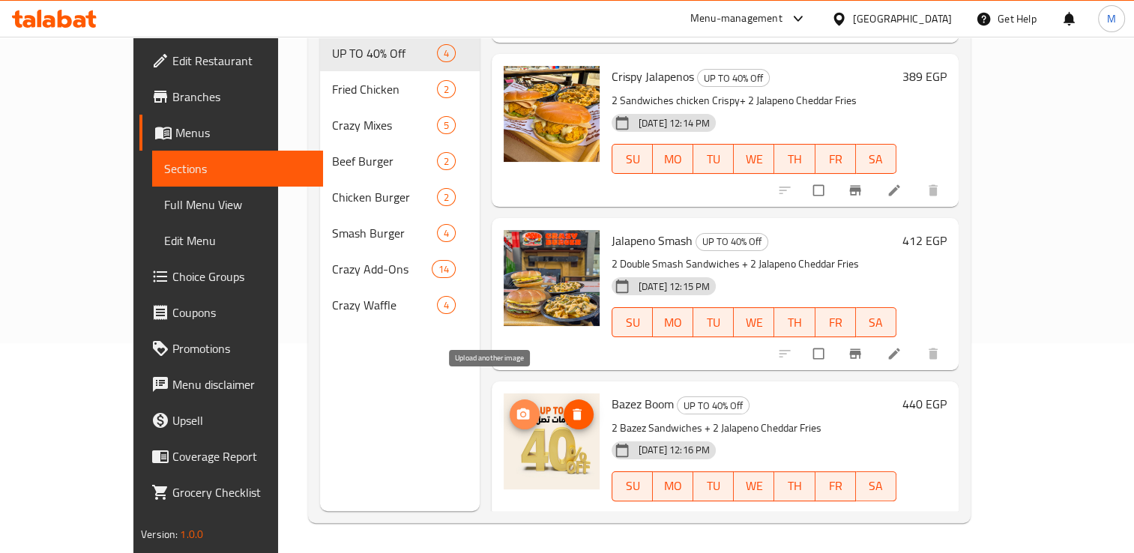
click at [516, 407] on icon "upload picture" at bounding box center [523, 414] width 15 height 15
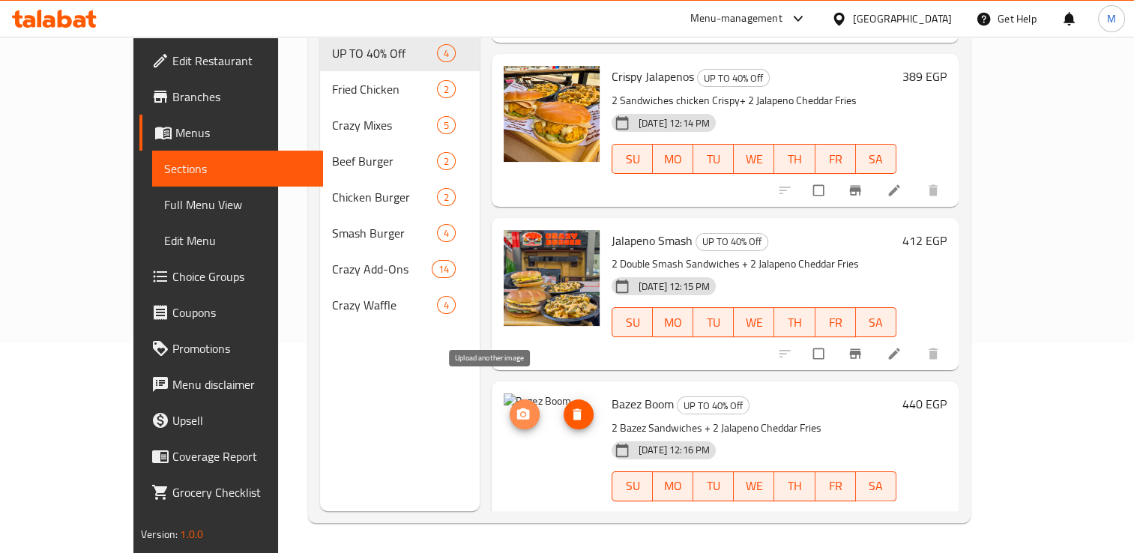
click at [517, 408] on icon "upload picture" at bounding box center [523, 413] width 13 height 11
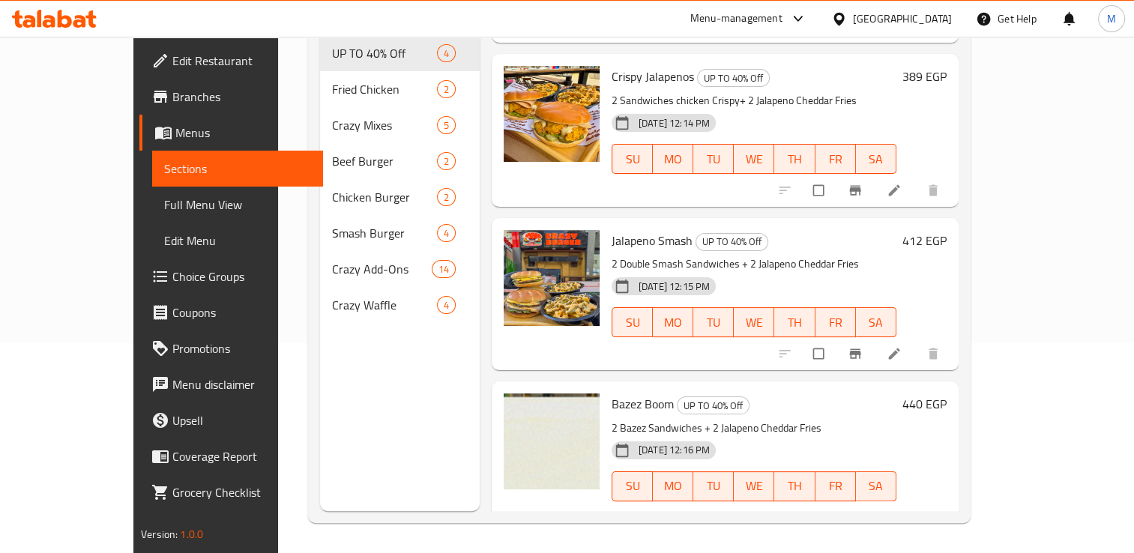
click at [807, 18] on icon at bounding box center [798, 19] width 18 height 18
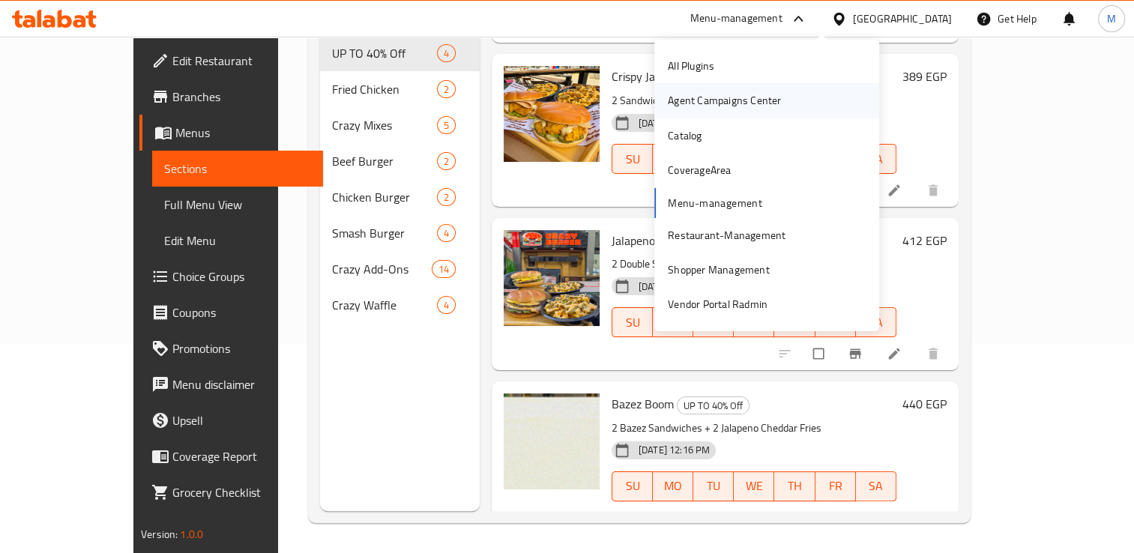
click at [719, 100] on div "Agent Campaigns Center" at bounding box center [724, 100] width 113 height 16
